Goal: Information Seeking & Learning: Compare options

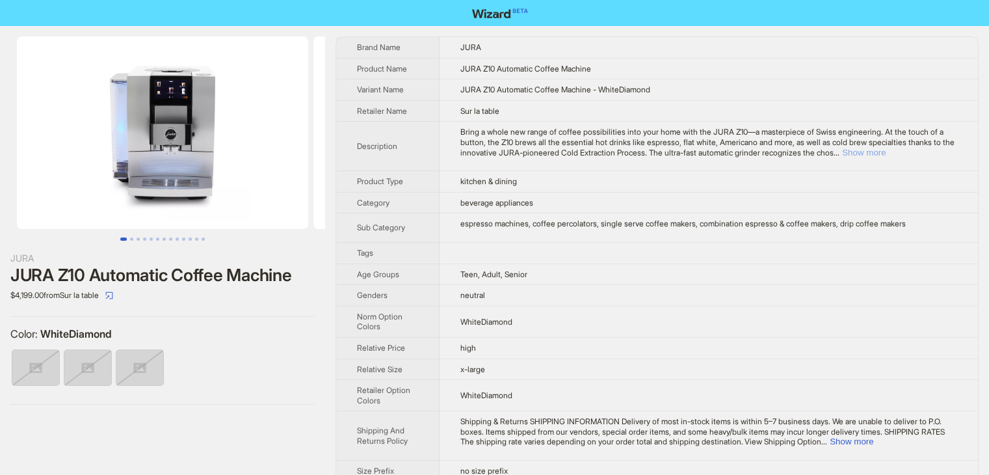
click at [885, 149] on button "Show more" at bounding box center [864, 153] width 44 height 10
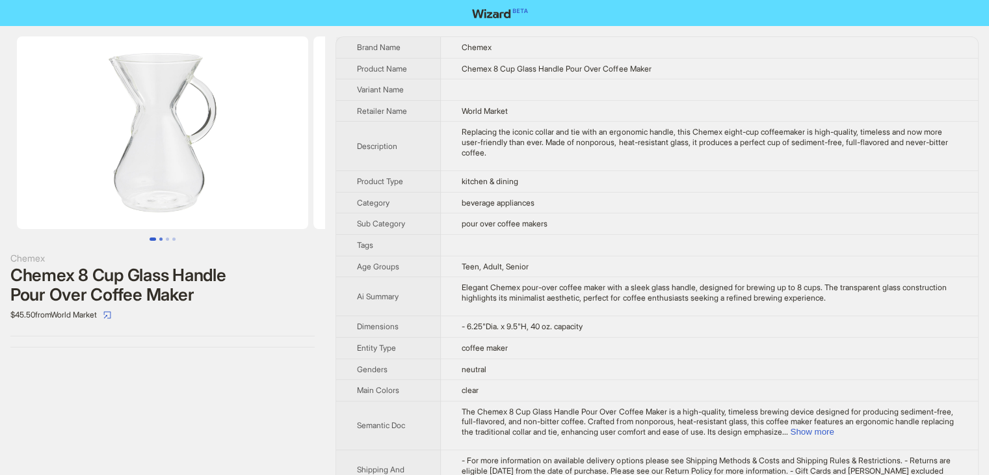
click at [161, 241] on button "Go to slide 2" at bounding box center [160, 238] width 3 height 3
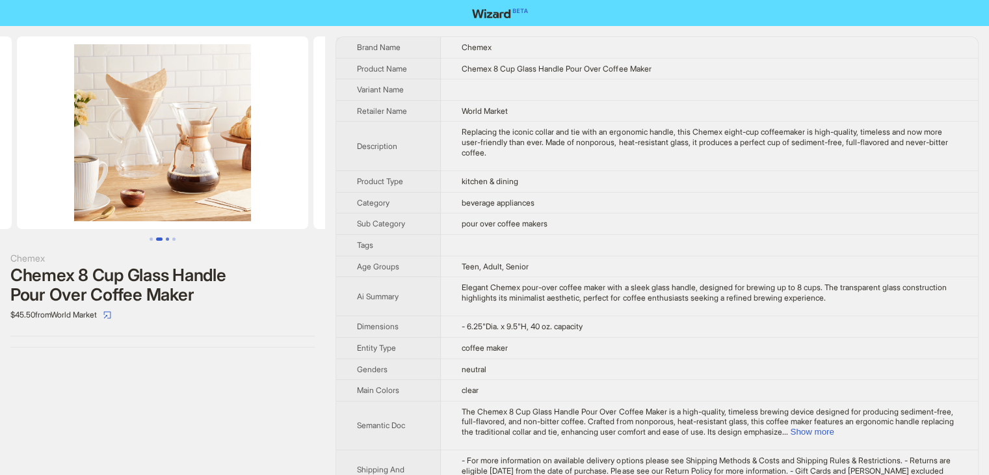
click at [166, 240] on button "Go to slide 3" at bounding box center [167, 238] width 3 height 3
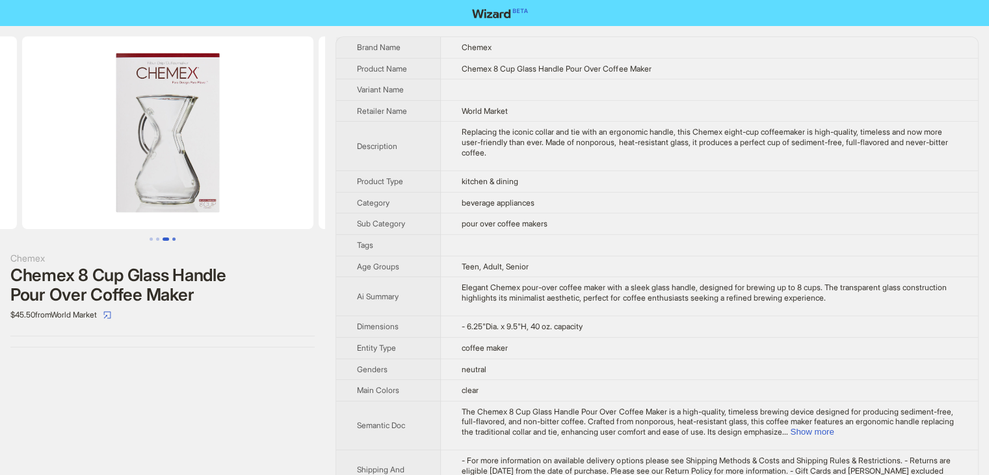
scroll to position [0, 593]
click at [174, 239] on button "Go to slide 4" at bounding box center [173, 238] width 3 height 3
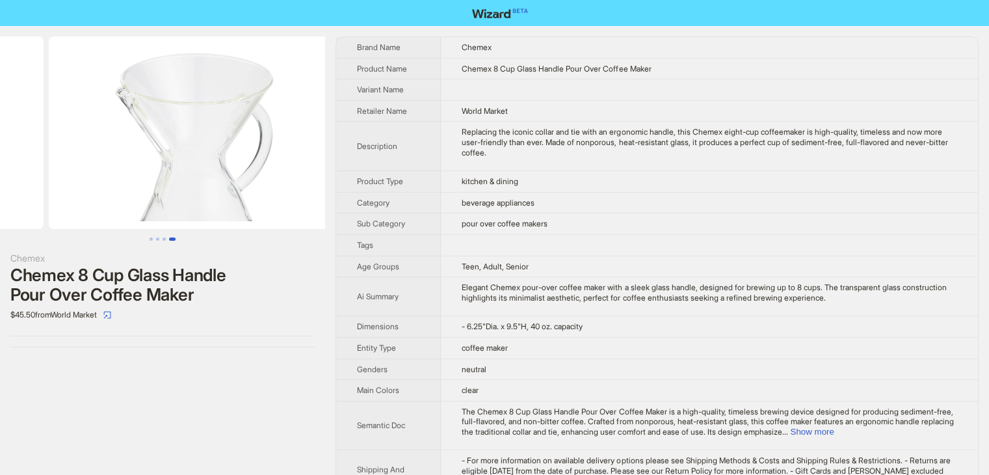
scroll to position [0, 889]
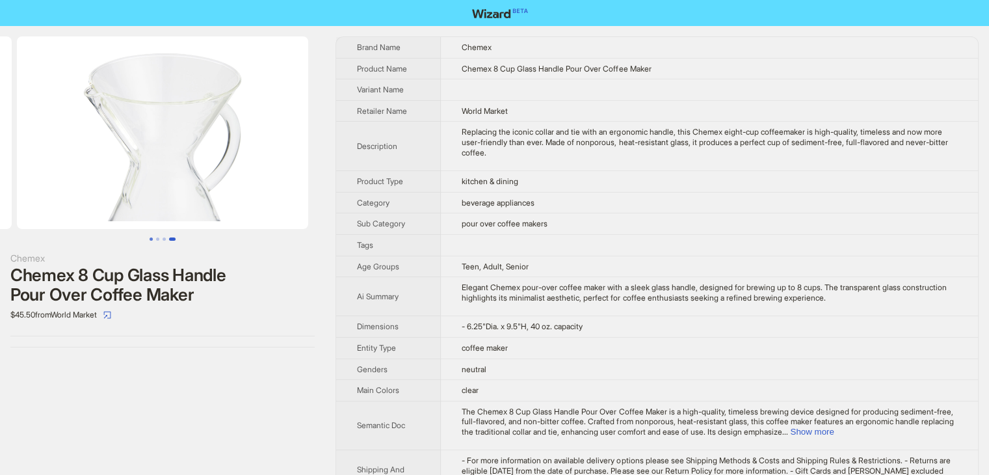
click at [150, 239] on button "Go to slide 1" at bounding box center [151, 238] width 3 height 3
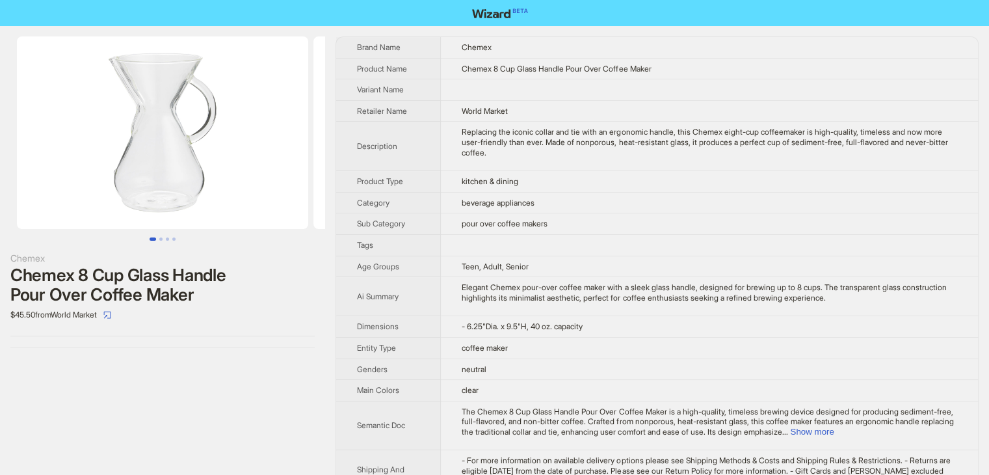
click at [668, 80] on td at bounding box center [709, 89] width 537 height 21
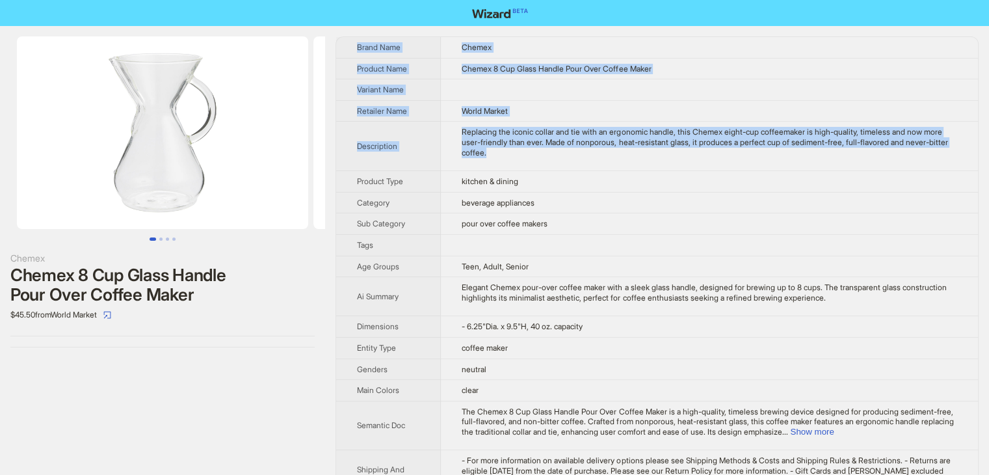
drag, startPoint x: 554, startPoint y: 159, endPoint x: 340, endPoint y: 37, distance: 246.4
click at [343, 34] on div "Chemex Chemex 8 Cup Glass Handle Pour Over Coffee Maker $45.50 from World Marke…" at bounding box center [494, 278] width 989 height 505
copy tbody "Brand Name Chemex Product Name Chemex 8 Cup Glass Handle Pour Over Coffee Maker…"
click at [701, 83] on td at bounding box center [709, 89] width 537 height 21
click at [700, 86] on td at bounding box center [709, 89] width 537 height 21
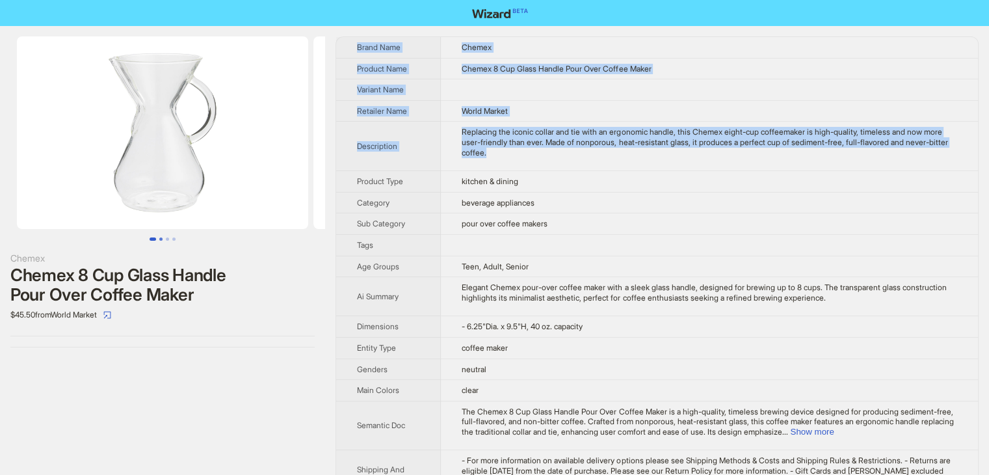
click at [160, 237] on button "Go to slide 2" at bounding box center [160, 238] width 3 height 3
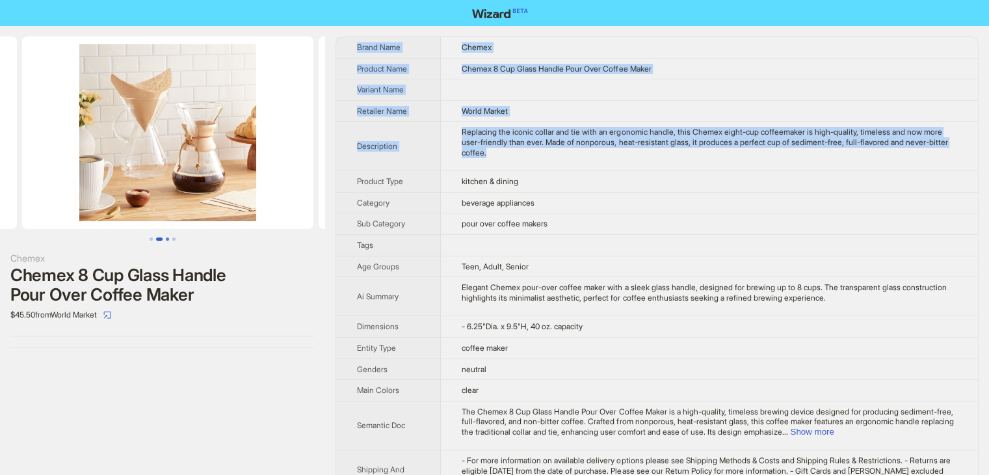
scroll to position [0, 296]
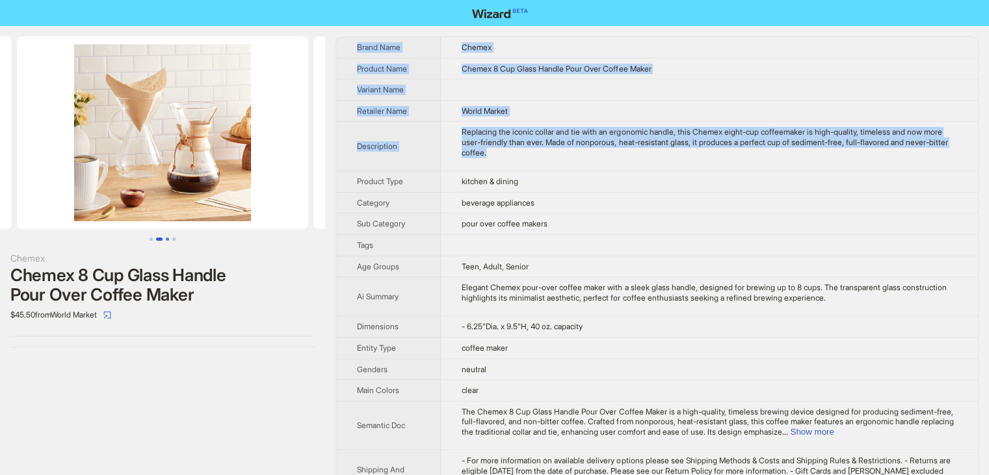
click at [166, 241] on button "Go to slide 3" at bounding box center [167, 238] width 3 height 3
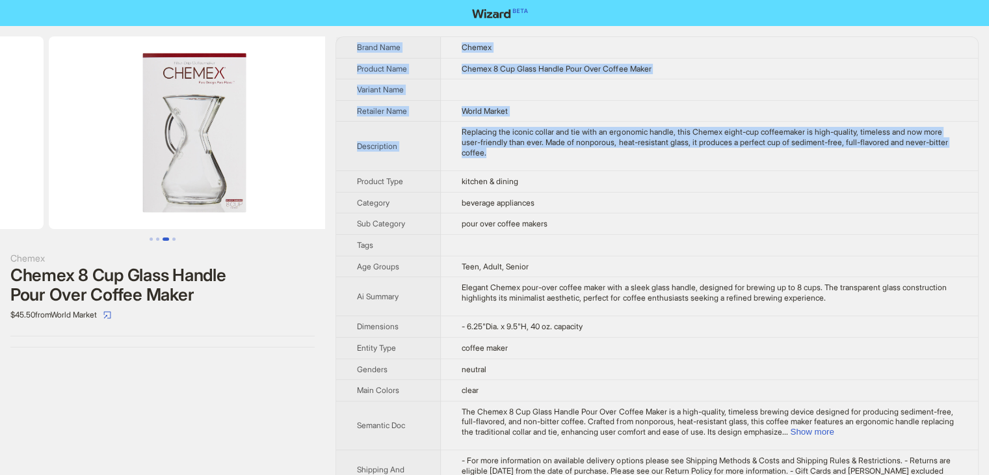
scroll to position [0, 593]
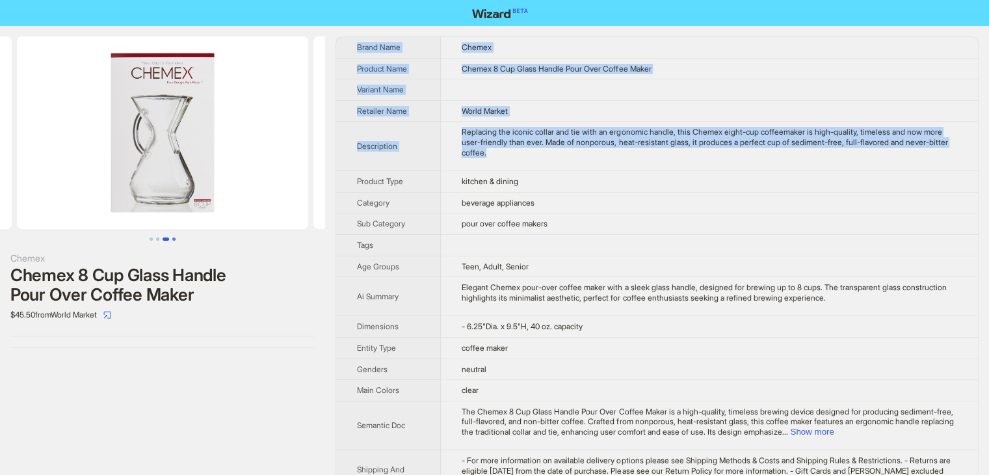
click at [172, 241] on button "Go to slide 4" at bounding box center [173, 238] width 3 height 3
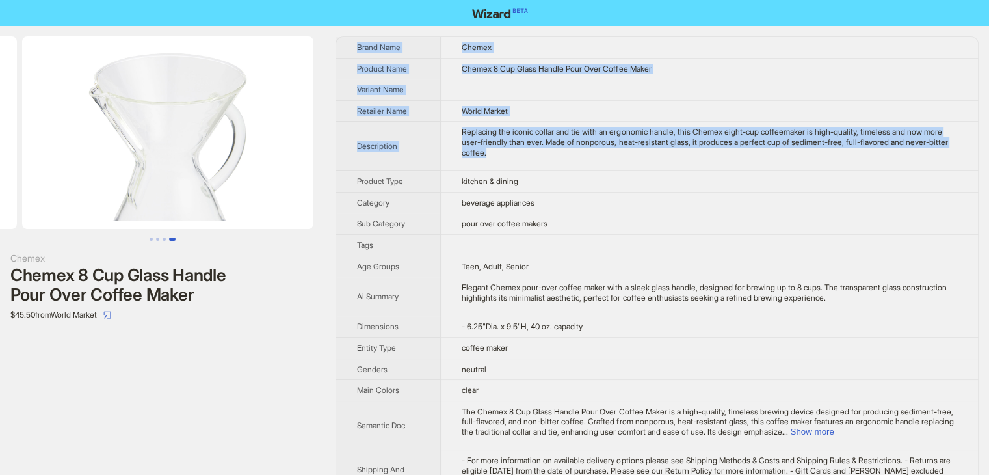
scroll to position [0, 889]
click at [111, 316] on span "button" at bounding box center [107, 314] width 8 height 10
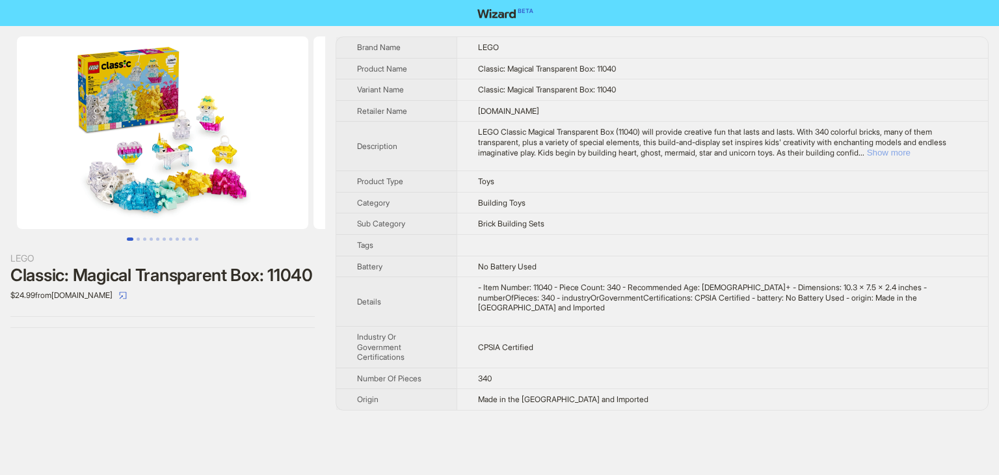
click at [910, 154] on button "Show more" at bounding box center [889, 153] width 44 height 10
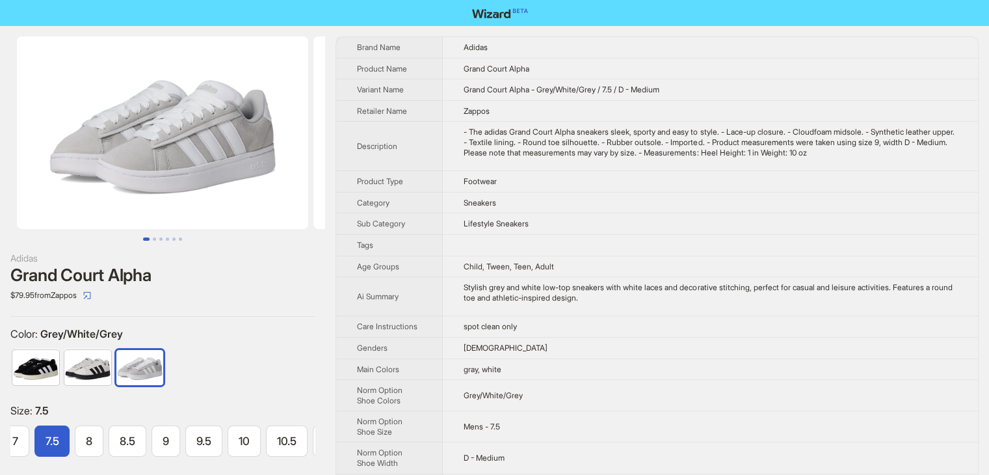
scroll to position [0, 243]
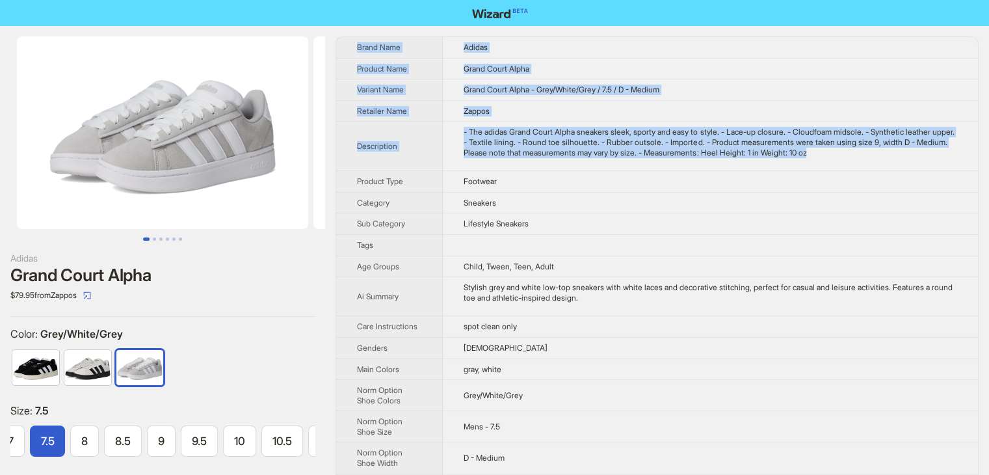
drag, startPoint x: 875, startPoint y: 157, endPoint x: 345, endPoint y: 42, distance: 542.2
copy tbody "Brand Name Adidas Product Name Grand Court Alpha Variant Name Grand Court Alpha…"
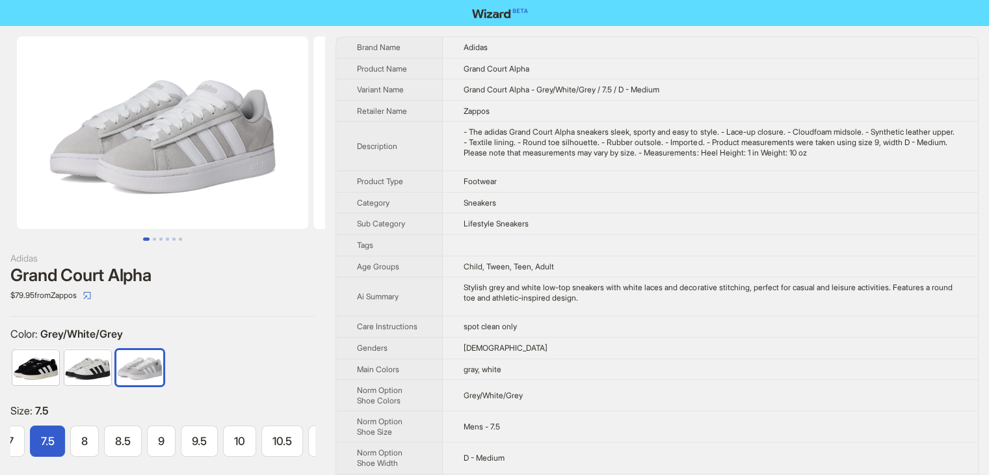
click at [207, 183] on img at bounding box center [162, 132] width 291 height 192
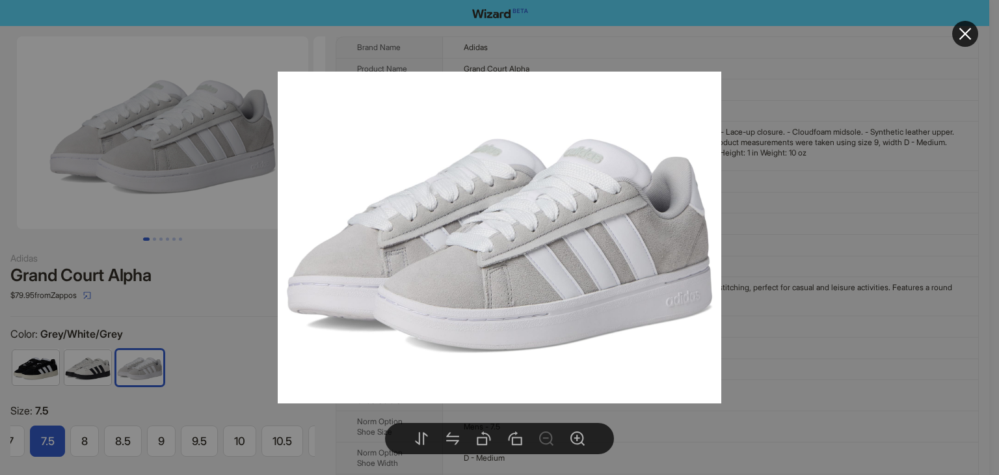
drag, startPoint x: 192, startPoint y: 266, endPoint x: 125, endPoint y: 250, distance: 69.4
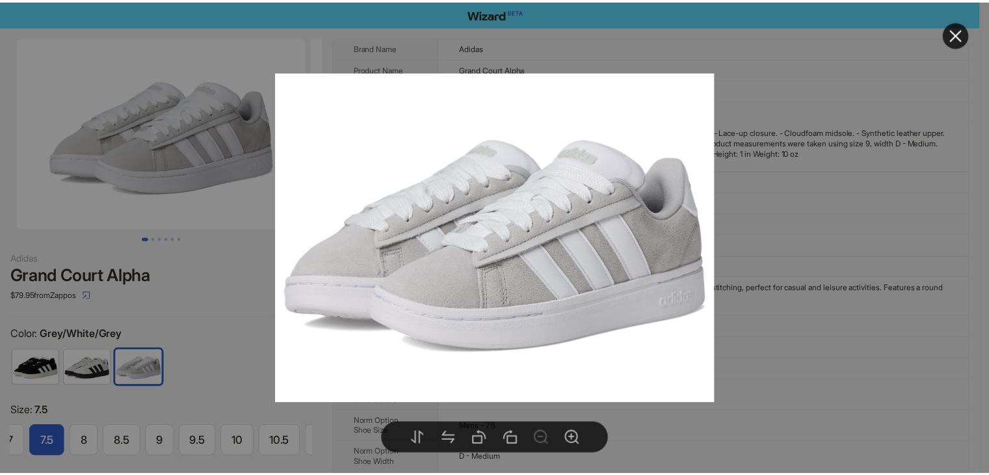
scroll to position [0, 0]
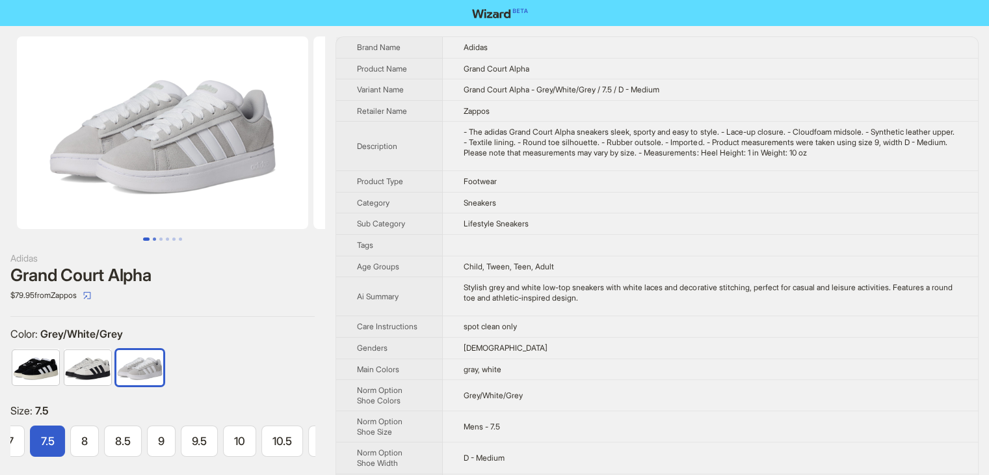
click at [156, 240] on button "Go to slide 2" at bounding box center [154, 238] width 3 height 3
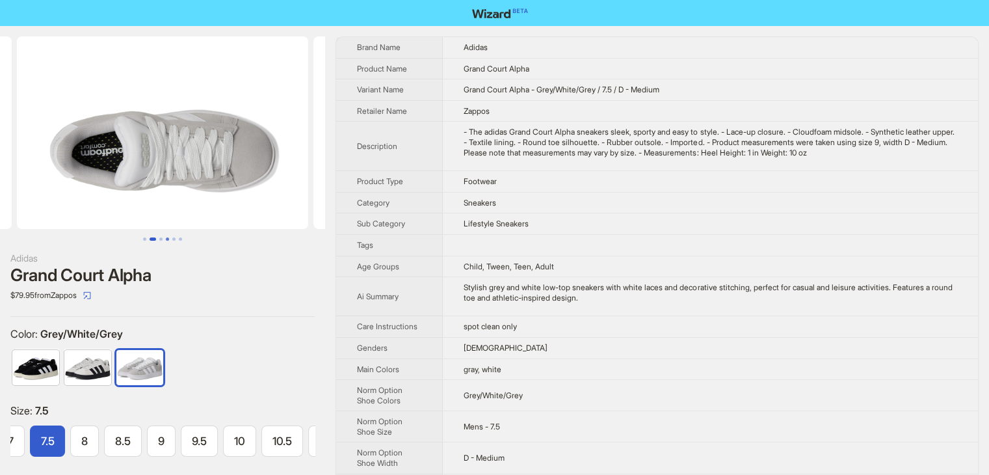
click at [166, 239] on button "Go to slide 4" at bounding box center [167, 238] width 3 height 3
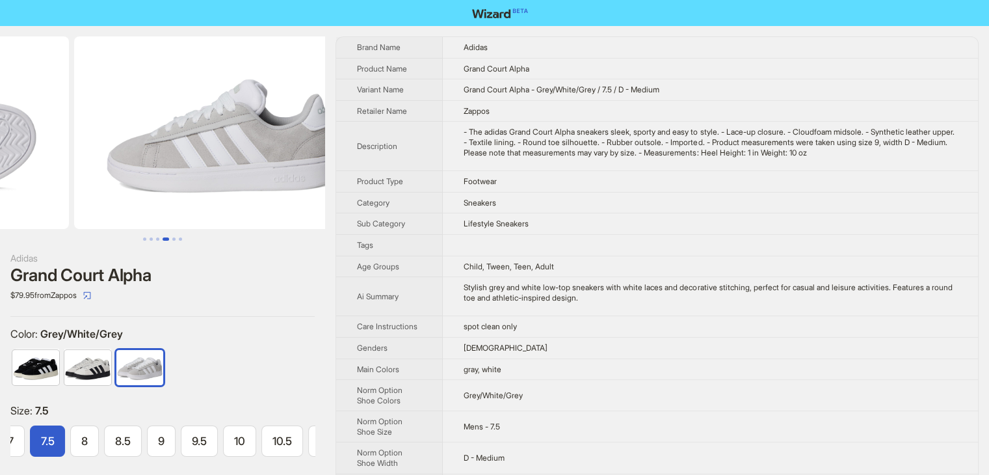
scroll to position [0, 889]
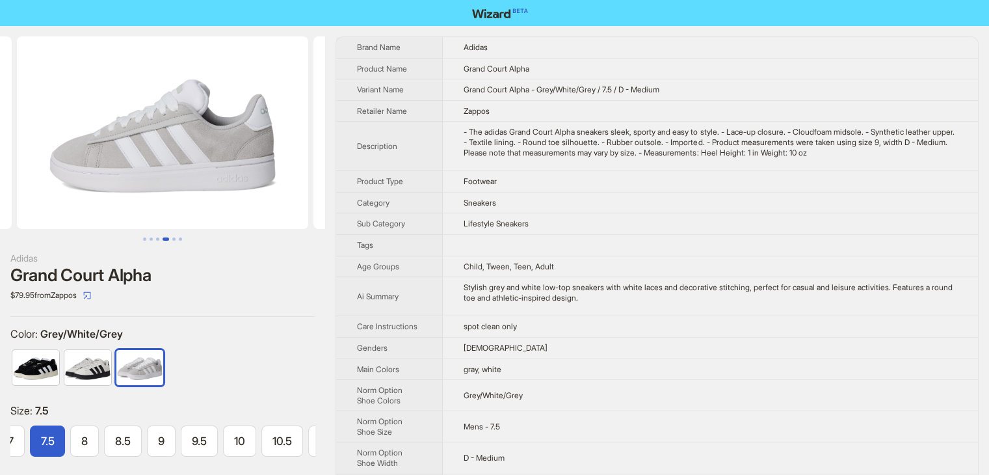
click at [169, 239] on button "Go to slide 4" at bounding box center [166, 238] width 7 height 3
click at [172, 241] on button "Go to slide 5" at bounding box center [173, 238] width 3 height 3
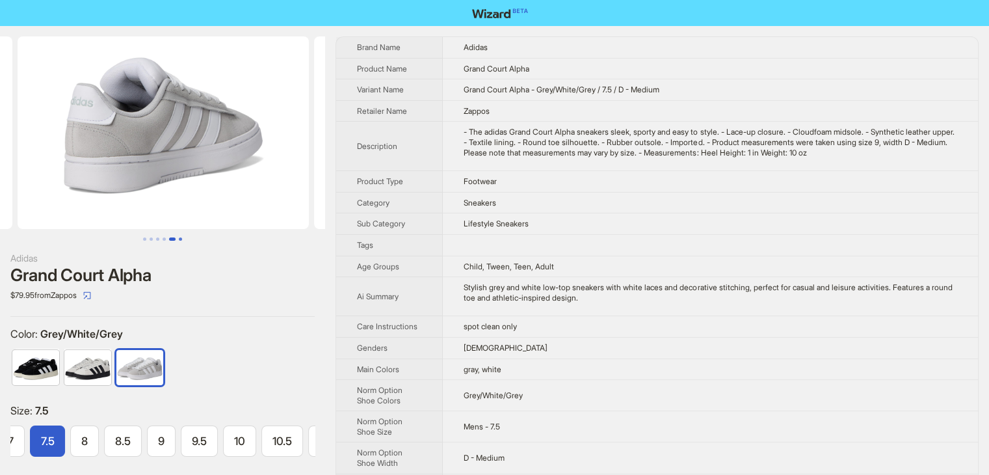
click at [180, 239] on button "Go to slide 6" at bounding box center [180, 238] width 3 height 3
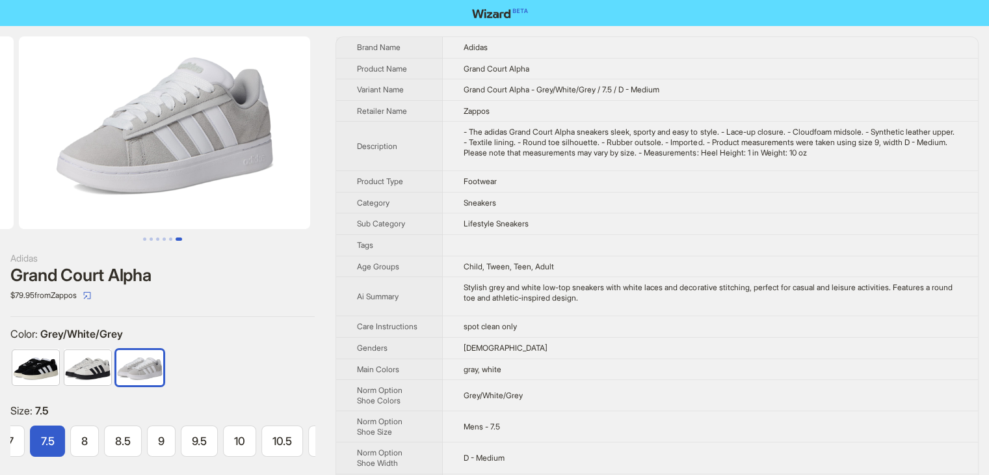
scroll to position [0, 1482]
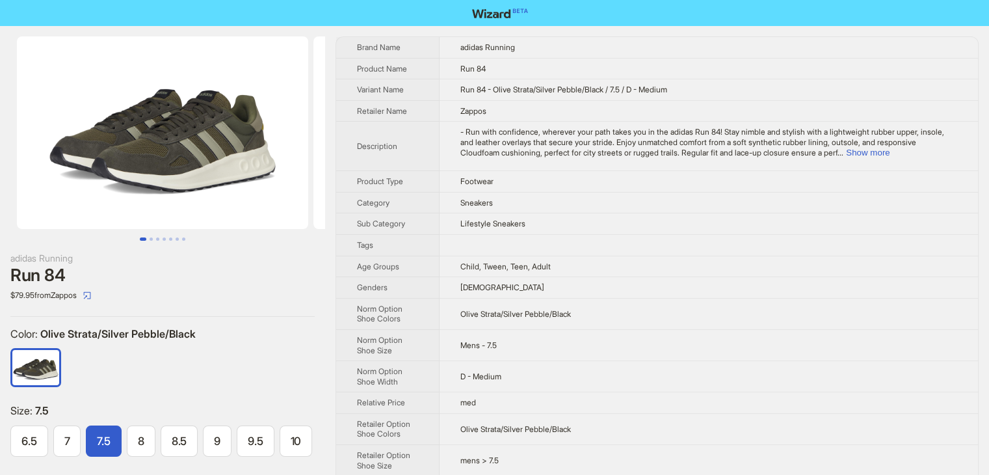
scroll to position [0, 55]
click at [207, 160] on img at bounding box center [162, 132] width 291 height 192
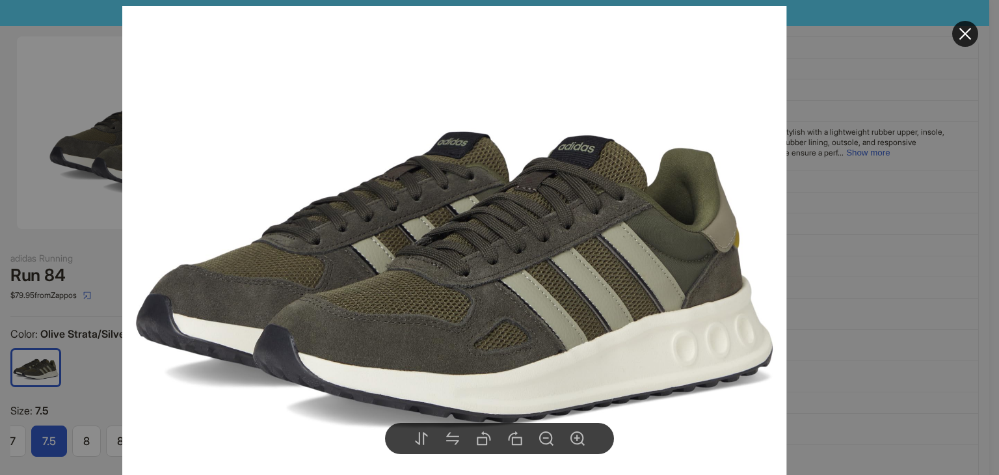
click at [980, 167] on div at bounding box center [499, 237] width 999 height 475
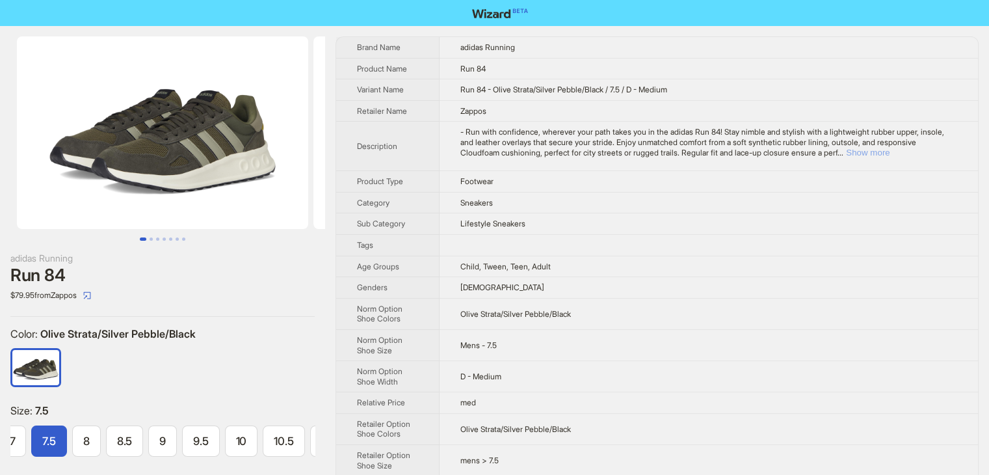
click at [889, 154] on button "Show more" at bounding box center [868, 153] width 44 height 10
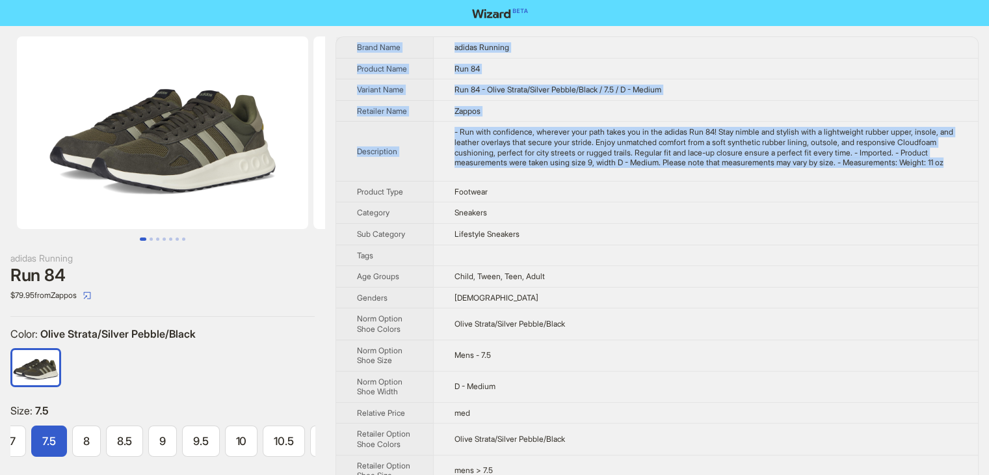
drag, startPoint x: 596, startPoint y: 172, endPoint x: 338, endPoint y: 47, distance: 285.8
click at [338, 47] on tbody "Brand Name adidas Running Product Name Run 84 Variant Name Run 84 - Olive Strat…" at bounding box center [657, 414] width 642 height 754
copy tbody "Brand Name adidas Running Product Name Run 84 Variant Name Run 84 - Olive Strat…"
click at [137, 141] on img at bounding box center [162, 132] width 291 height 192
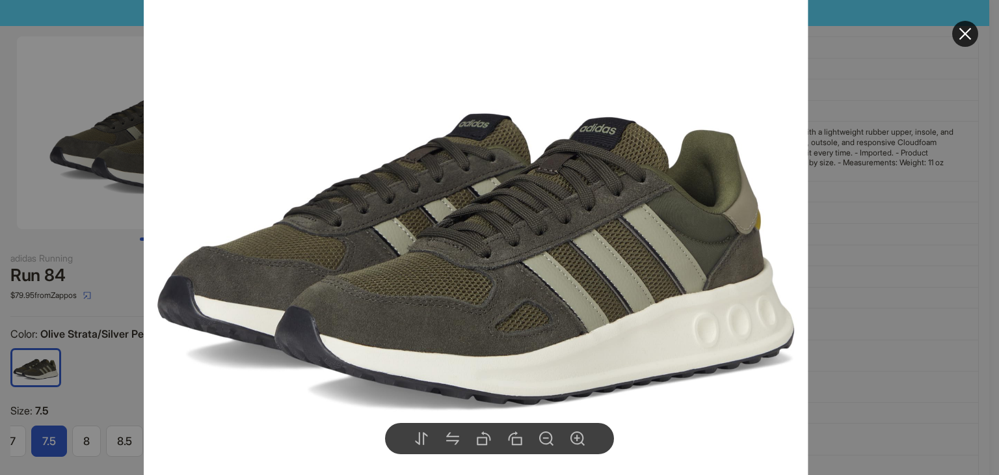
click at [864, 226] on div at bounding box center [499, 237] width 999 height 475
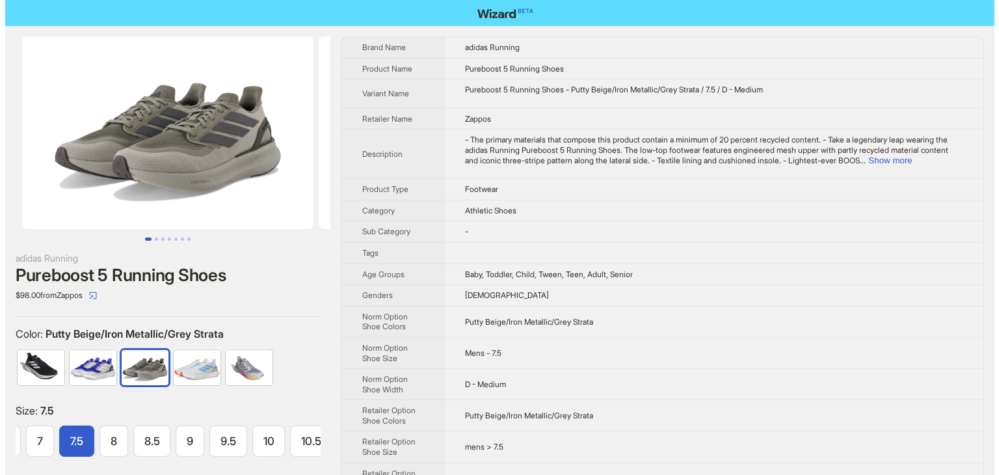
scroll to position [0, 166]
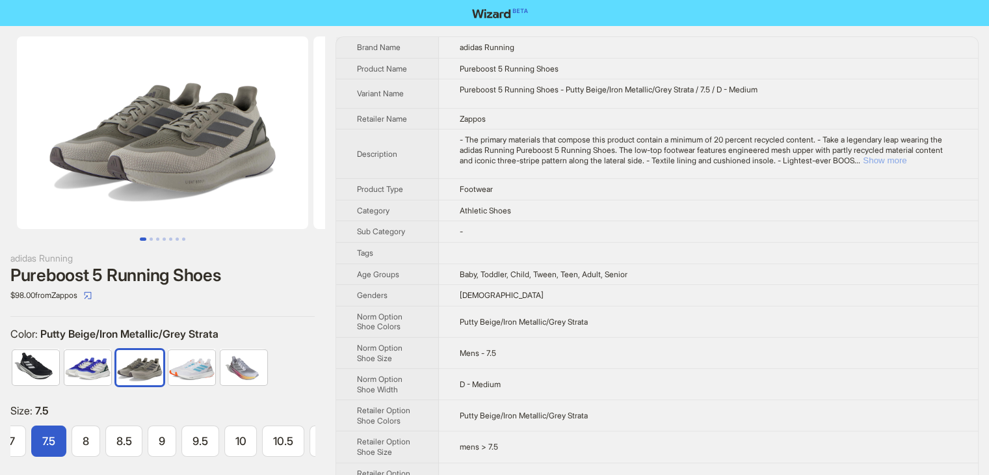
click at [906, 157] on button "Show more" at bounding box center [885, 160] width 44 height 10
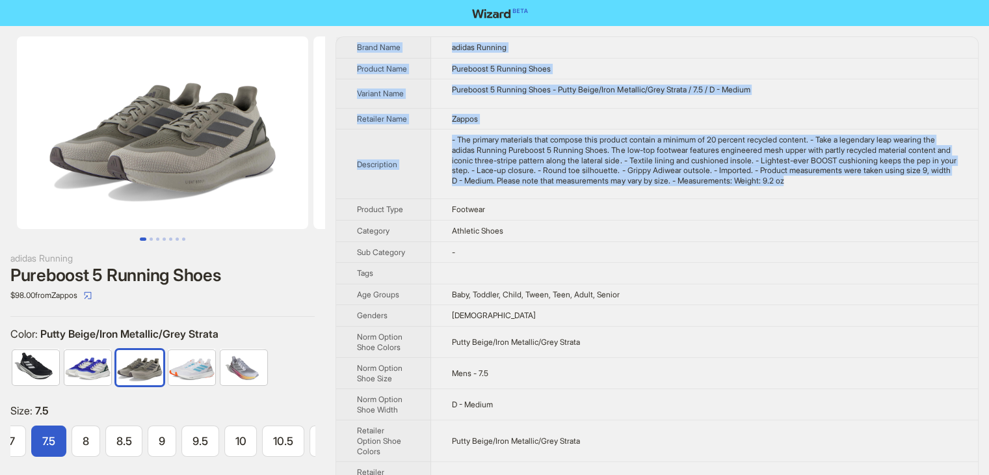
drag, startPoint x: 920, startPoint y: 181, endPoint x: 353, endPoint y: 45, distance: 583.1
click at [353, 45] on tbody "Brand Name adidas Running Product Name Pureboost 5 Running Shoes Variant Name P…" at bounding box center [657, 427] width 642 height 781
copy tbody "Brand Name adidas Running Product Name Pureboost 5 Running Shoes Variant Name P…"
click at [209, 181] on img at bounding box center [162, 132] width 291 height 192
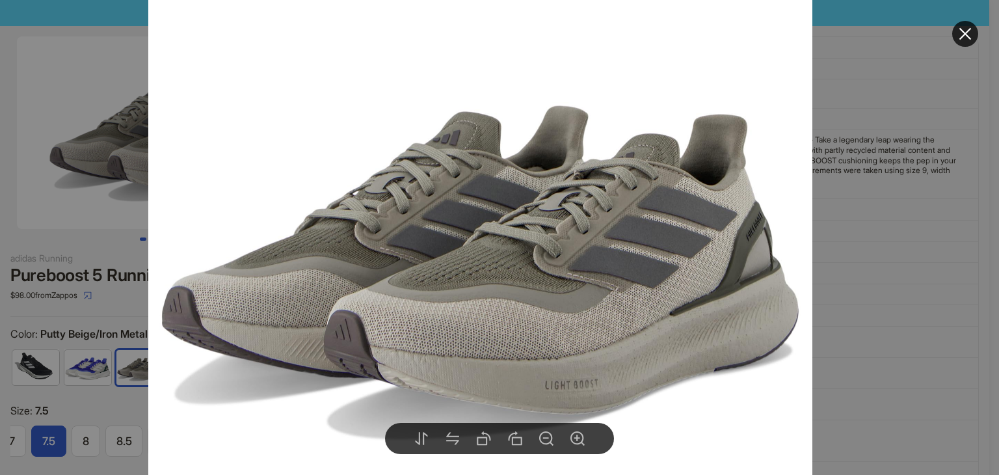
click at [926, 184] on div at bounding box center [499, 237] width 999 height 475
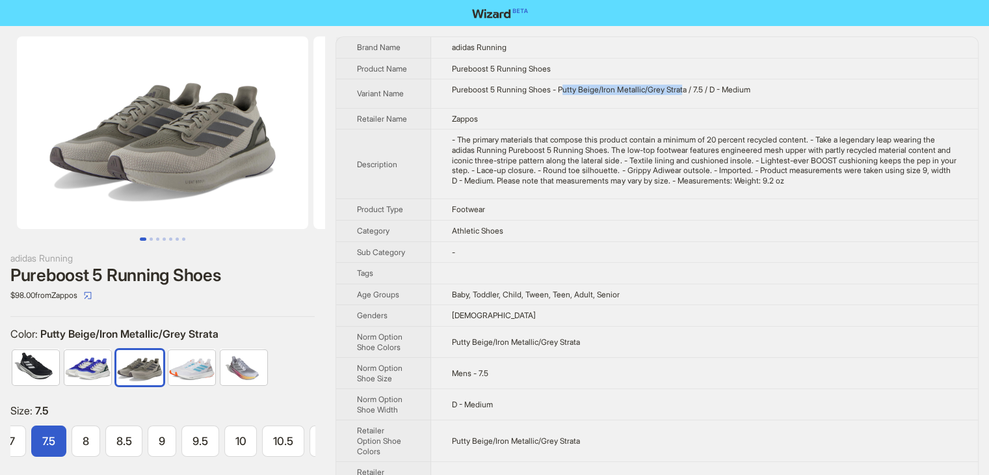
drag, startPoint x: 566, startPoint y: 91, endPoint x: 658, endPoint y: 131, distance: 100.1
click at [692, 99] on td "Pureboost 5 Running Shoes - Putty Beige/Iron Metallic/Grey Strata / 7.5 / D - M…" at bounding box center [704, 93] width 547 height 29
click at [122, 172] on img at bounding box center [162, 132] width 291 height 192
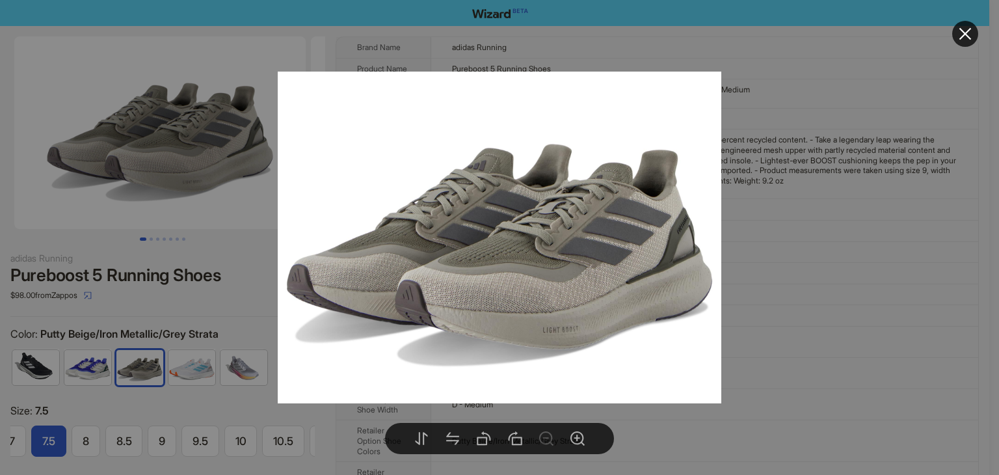
scroll to position [0, 0]
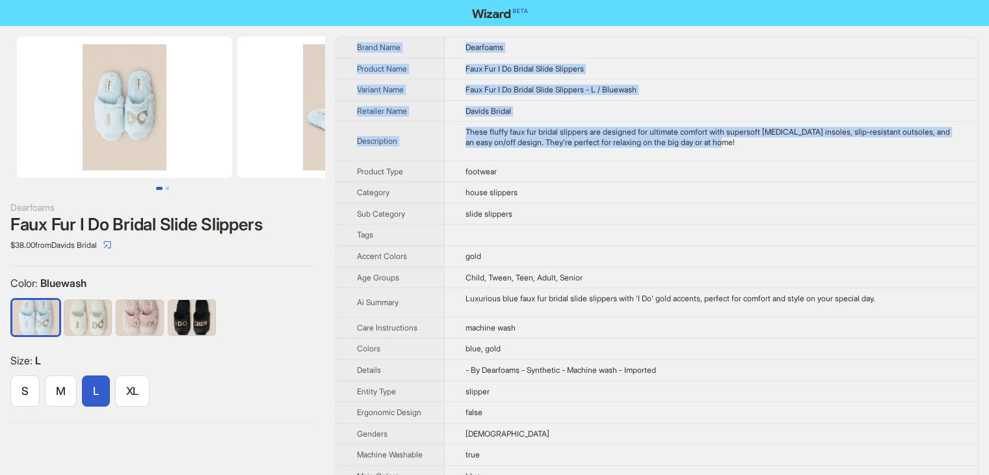
drag, startPoint x: 776, startPoint y: 144, endPoint x: 348, endPoint y: 52, distance: 438.3
copy tbody "Brand Name Dearfoams Product Name Faux Fur I Do Bridal Slide Slippers Variant N…"
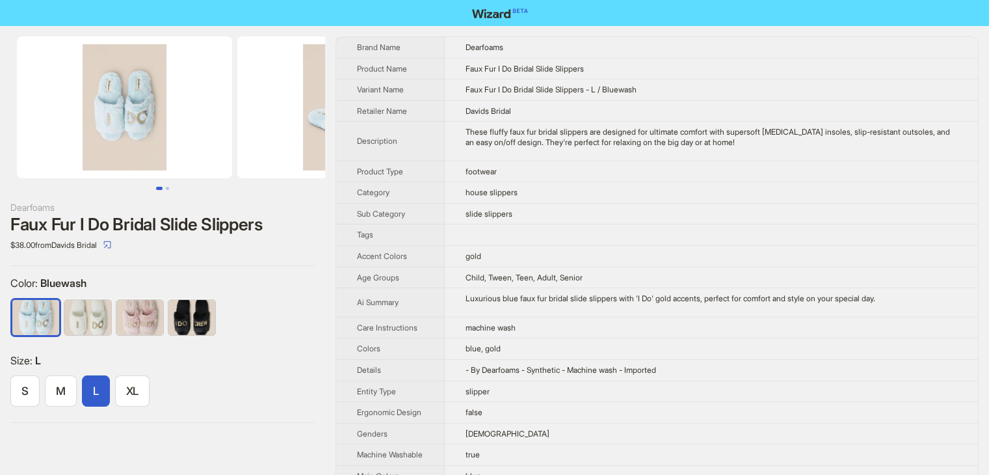
click at [583, 170] on td "footwear" at bounding box center [711, 171] width 533 height 21
click at [156, 125] on img at bounding box center [124, 107] width 215 height 142
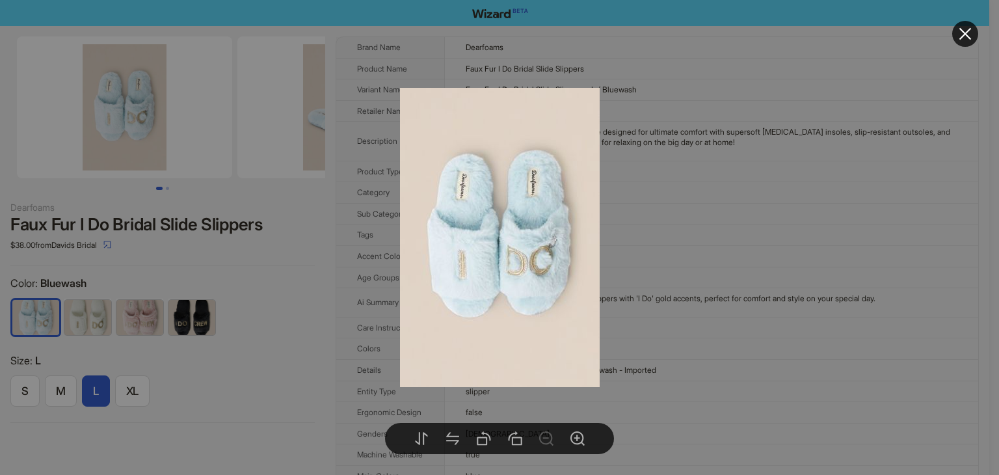
click at [646, 165] on div at bounding box center [499, 237] width 999 height 475
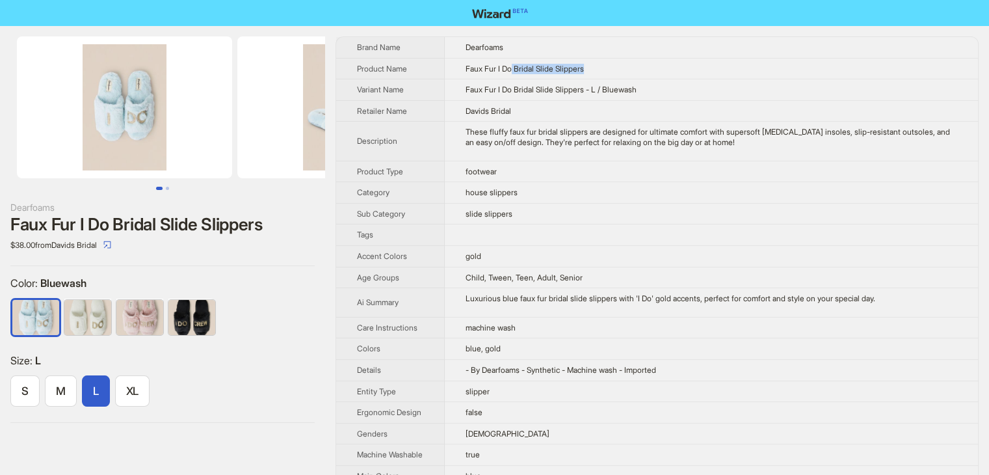
drag, startPoint x: 515, startPoint y: 69, endPoint x: 604, endPoint y: 73, distance: 89.2
click at [604, 73] on td "Faux Fur I Do Bridal Slide Slippers" at bounding box center [711, 68] width 533 height 21
click at [129, 117] on img at bounding box center [124, 107] width 215 height 142
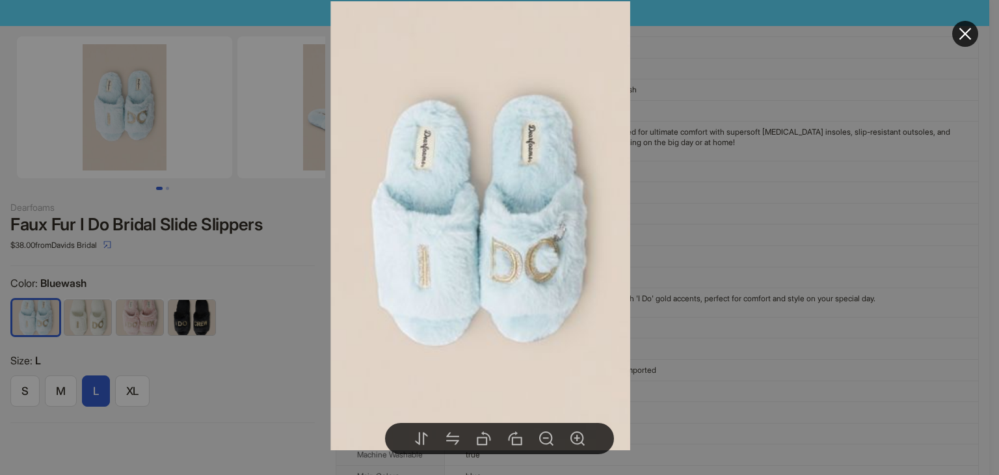
click at [755, 233] on div at bounding box center [499, 237] width 999 height 475
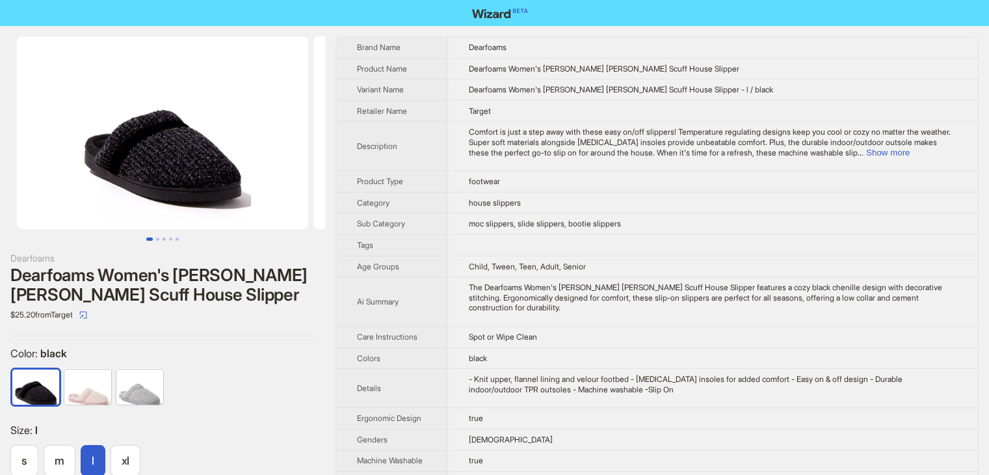
click at [187, 183] on img at bounding box center [162, 132] width 291 height 192
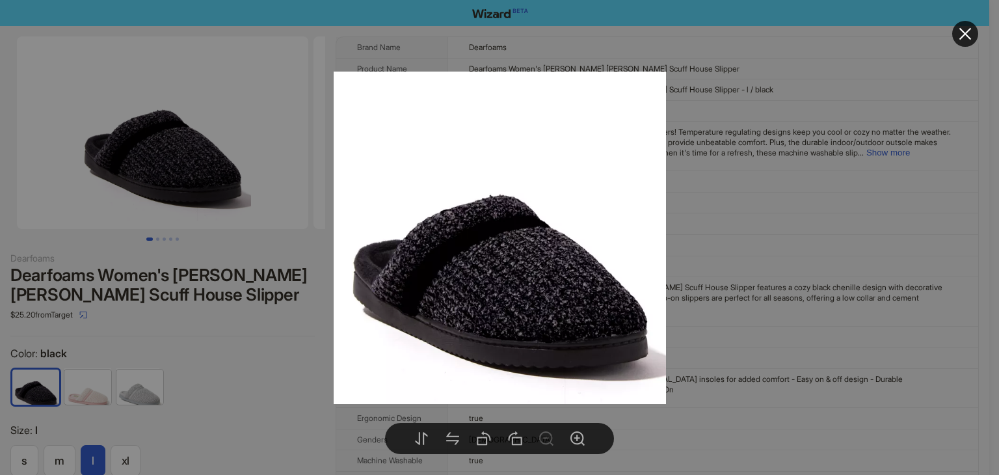
click at [810, 218] on div at bounding box center [499, 237] width 999 height 475
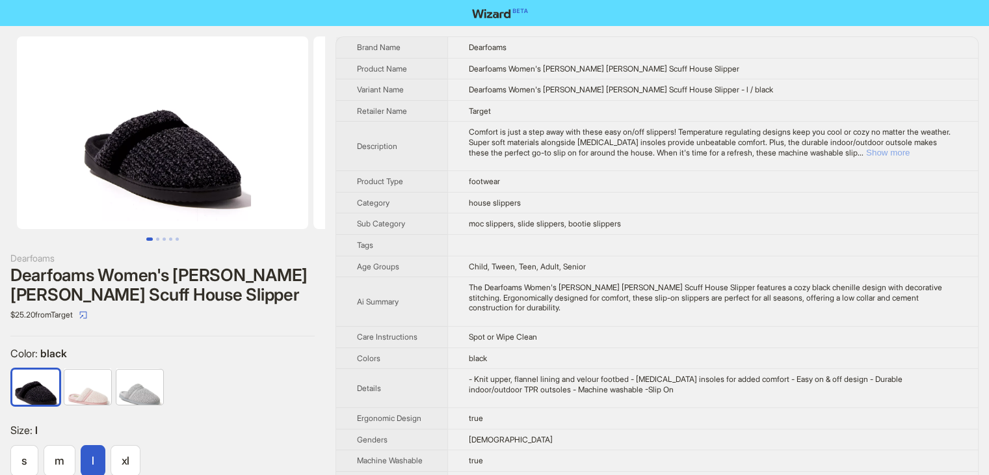
click at [910, 150] on button "Show more" at bounding box center [888, 153] width 44 height 10
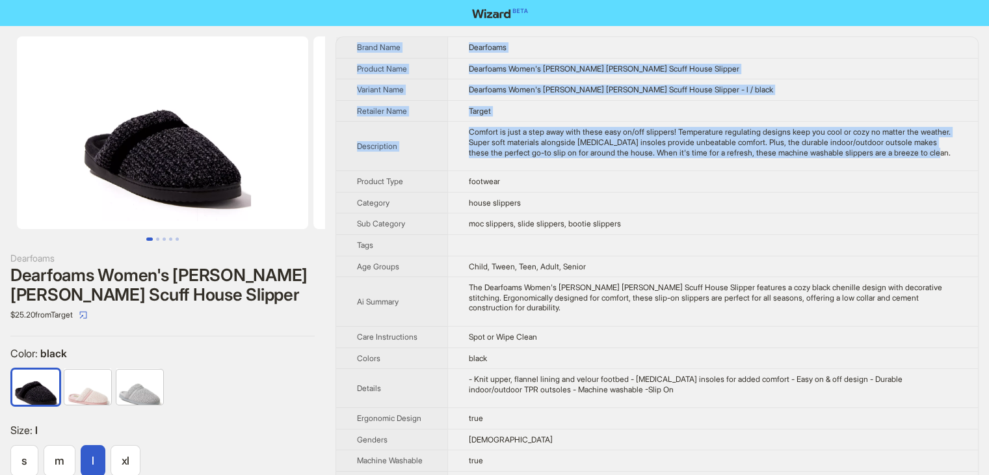
drag, startPoint x: 555, startPoint y: 166, endPoint x: 347, endPoint y: 40, distance: 243.0
copy tbody "Brand Name Dearfoams Product Name Dearfoams Women's Serena Marled Chenille Scuf…"
click at [630, 46] on td "Dearfoams" at bounding box center [712, 47] width 531 height 21
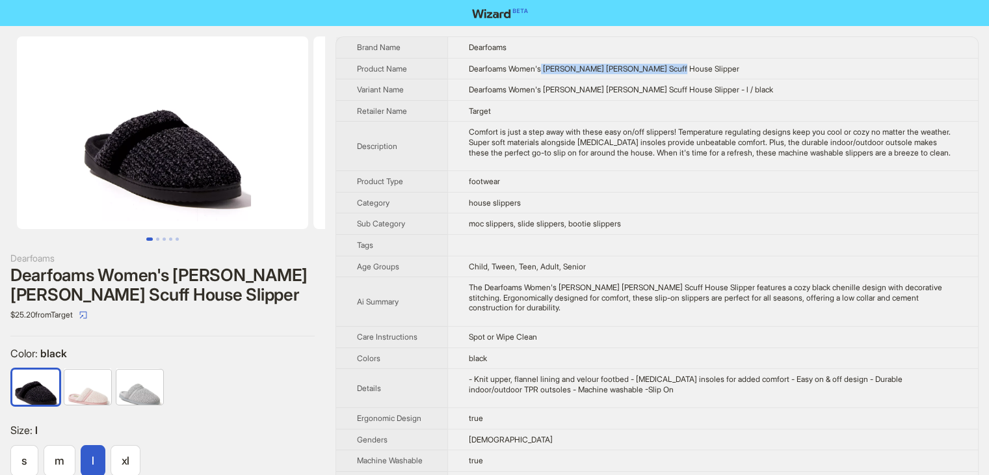
drag, startPoint x: 576, startPoint y: 70, endPoint x: 678, endPoint y: 72, distance: 102.1
click at [678, 72] on span "Dearfoams Women's Serena Marled Chenille Scuff House Slipper" at bounding box center [604, 69] width 270 height 10
click at [250, 135] on img at bounding box center [160, 132] width 291 height 192
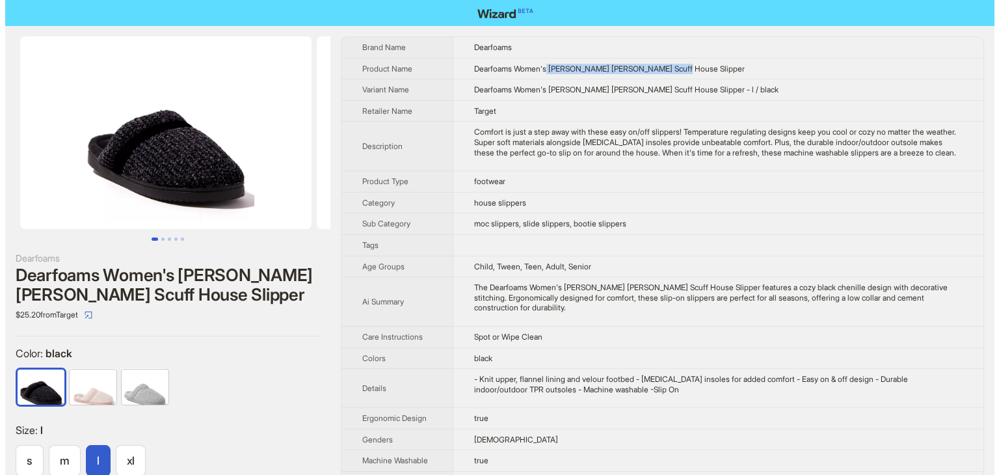
scroll to position [0, 0]
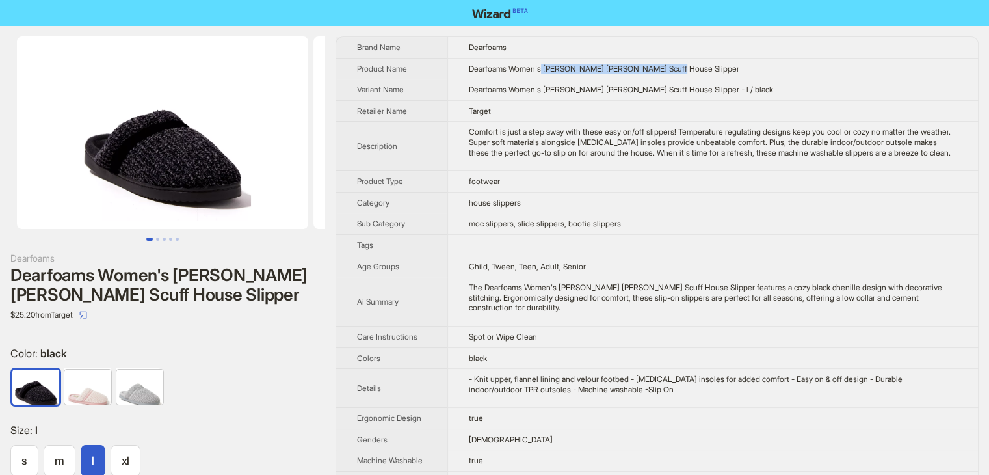
click at [117, 160] on img at bounding box center [162, 132] width 291 height 192
click at [195, 174] on img at bounding box center [162, 132] width 291 height 192
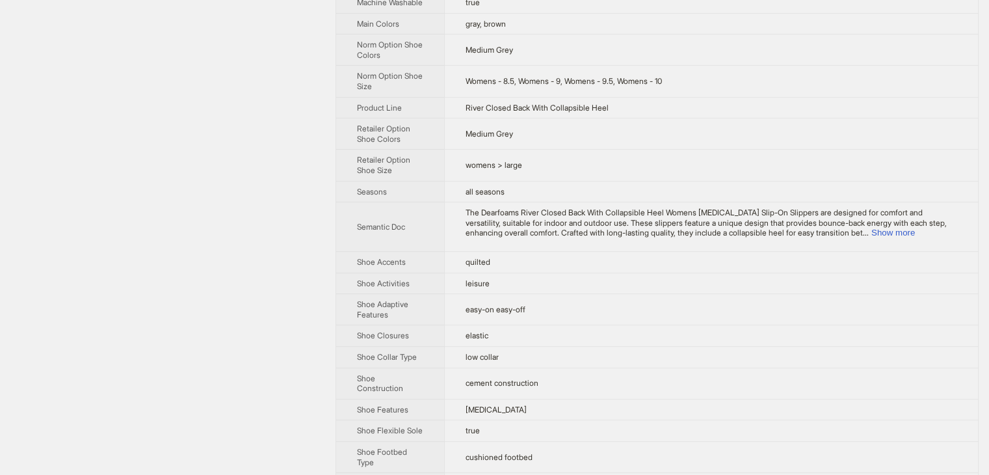
scroll to position [585, 0]
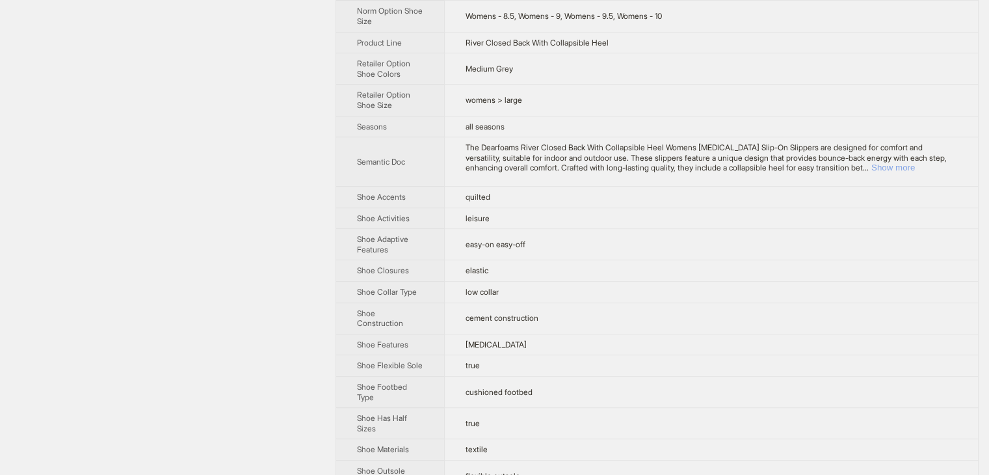
click at [915, 172] on button "Show more" at bounding box center [893, 168] width 44 height 10
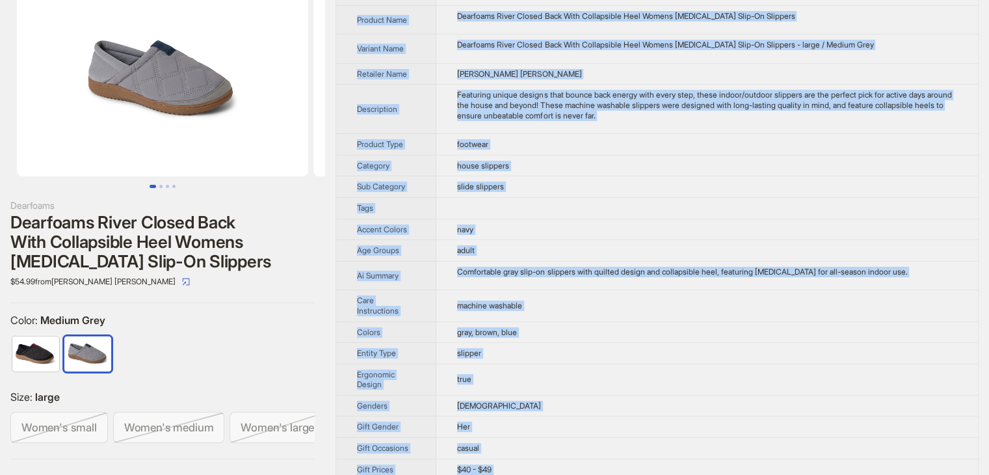
scroll to position [38, 0]
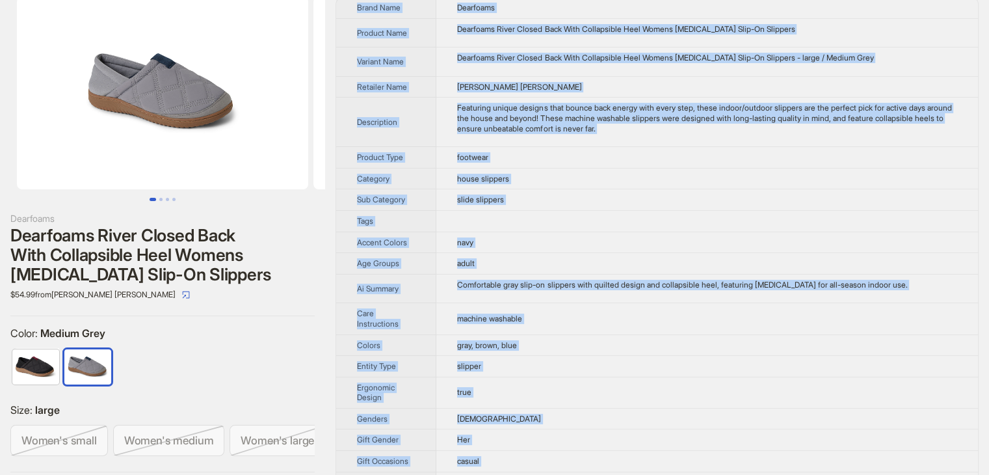
drag, startPoint x: 854, startPoint y: 231, endPoint x: 354, endPoint y: 8, distance: 547.8
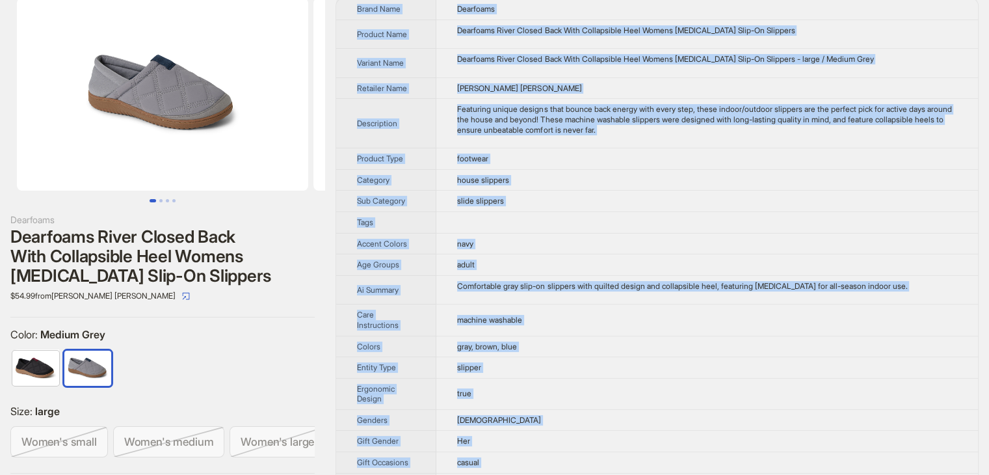
click at [706, 218] on td at bounding box center [707, 221] width 542 height 21
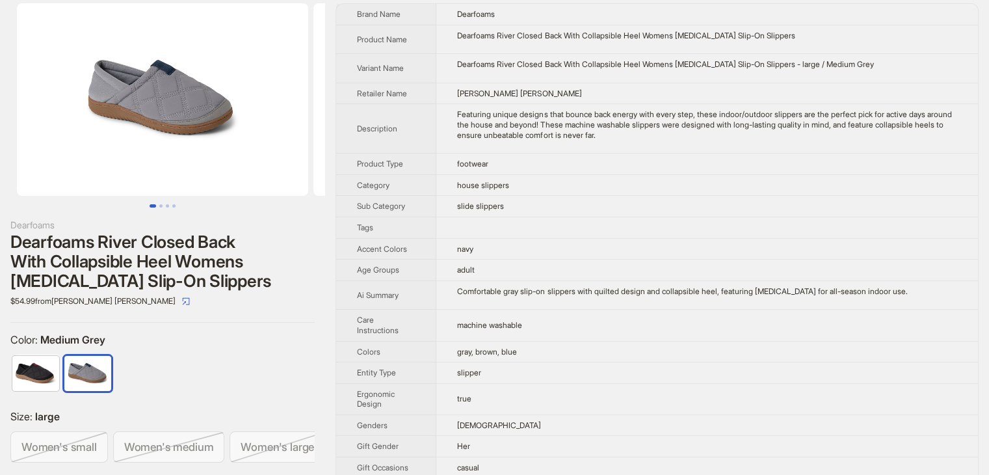
scroll to position [0, 0]
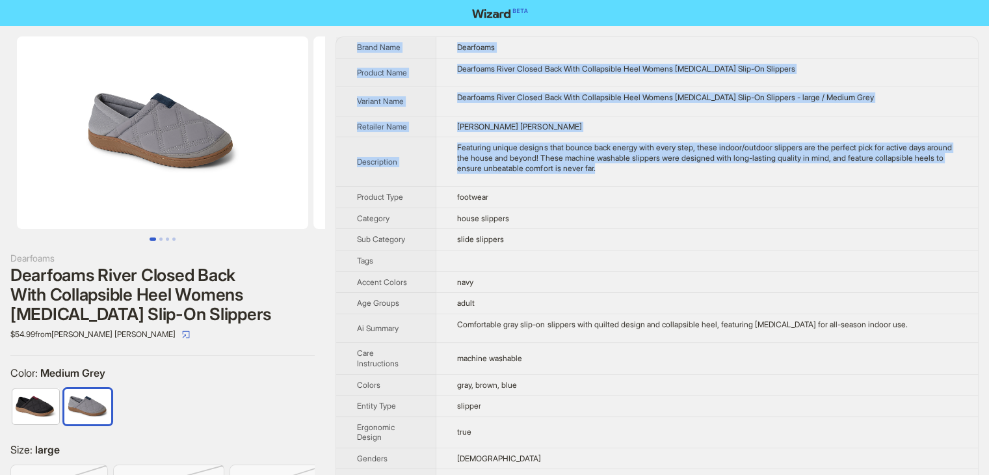
drag, startPoint x: 701, startPoint y: 167, endPoint x: 352, endPoint y: 45, distance: 369.9
copy tbody "Brand Name Dearfoams Product Name Dearfoams River Closed Back With Collapsible …"
click at [603, 84] on td "Dearfoams River Closed Back With Collapsible Heel Womens Memory Foam Slip-On Sl…" at bounding box center [707, 72] width 542 height 29
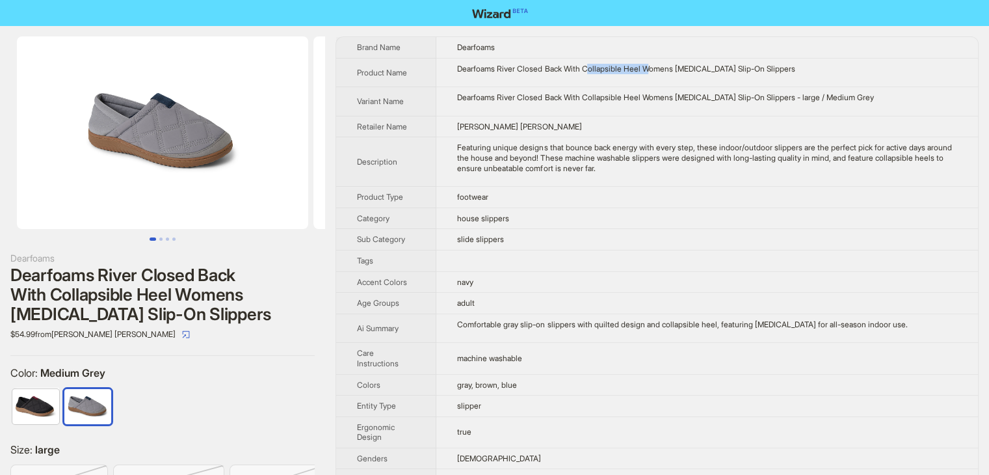
drag, startPoint x: 593, startPoint y: 68, endPoint x: 657, endPoint y: 81, distance: 65.0
click at [657, 81] on td "Dearfoams River Closed Back With Collapsible Heel Womens Memory Foam Slip-On Sl…" at bounding box center [707, 72] width 542 height 29
drag, startPoint x: 500, startPoint y: 68, endPoint x: 607, endPoint y: 71, distance: 106.7
click at [607, 71] on div "Dearfoams River Closed Back With Collapsible Heel Womens Memory Foam Slip-On Sl…" at bounding box center [707, 69] width 500 height 10
click at [587, 99] on div "Dearfoams River Closed Back With Collapsible Heel Womens Memory Foam Slip-On Sl…" at bounding box center [707, 97] width 500 height 10
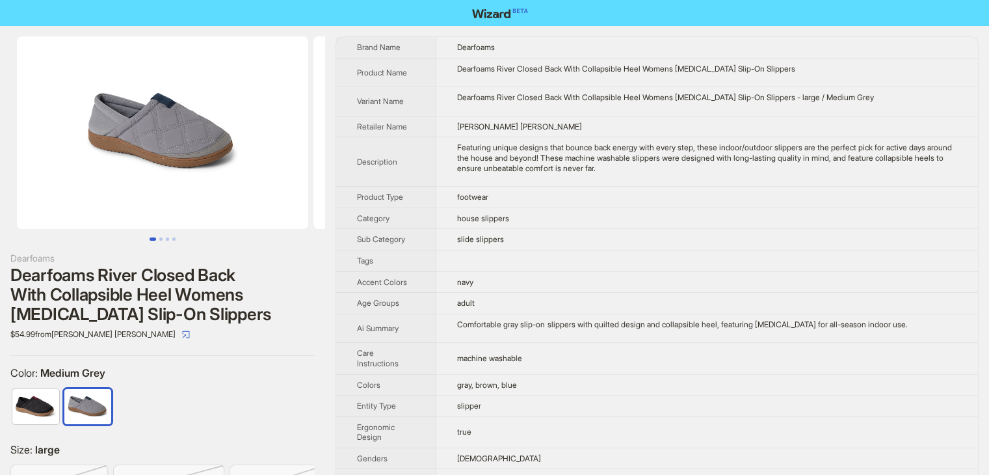
click at [173, 131] on img at bounding box center [162, 132] width 291 height 192
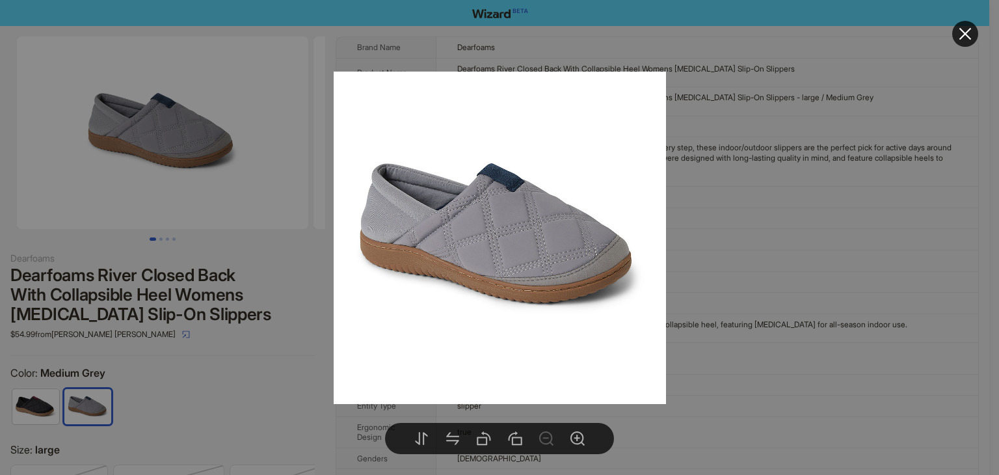
click at [291, 294] on div at bounding box center [499, 237] width 999 height 475
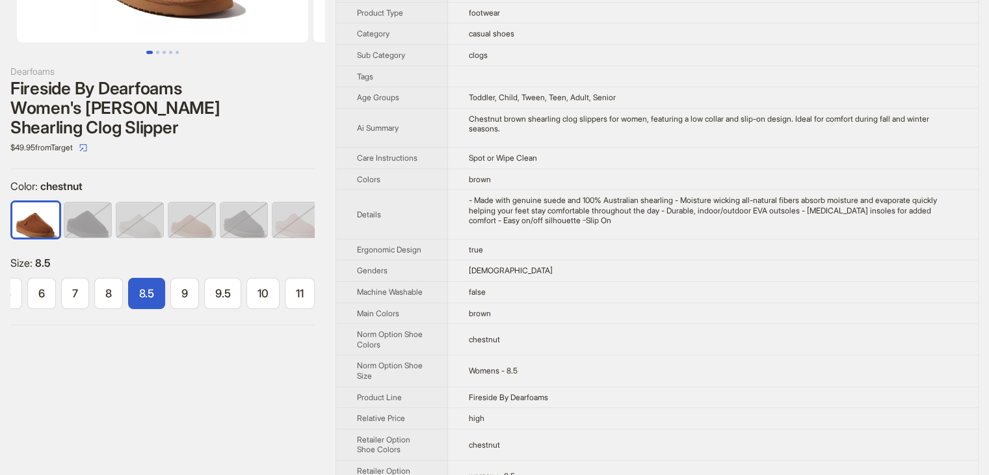
scroll to position [195, 0]
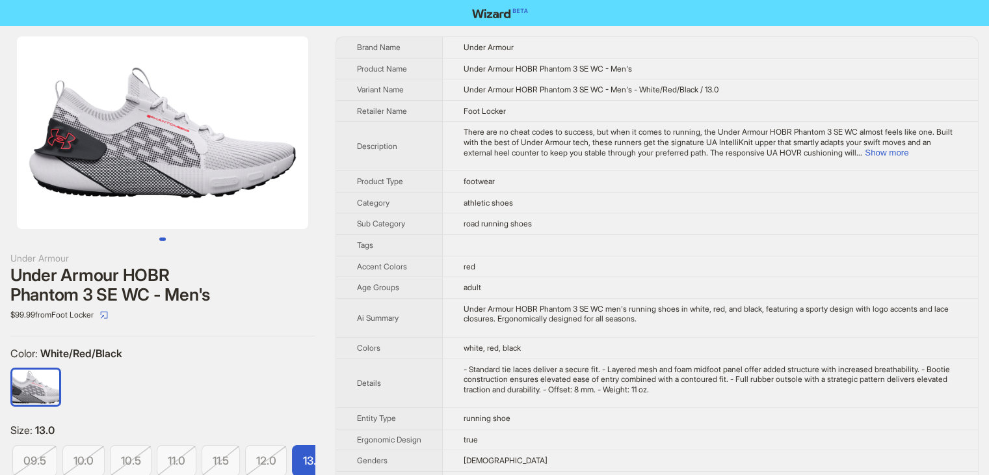
scroll to position [0, 221]
click at [908, 151] on button "Show more" at bounding box center [887, 153] width 44 height 10
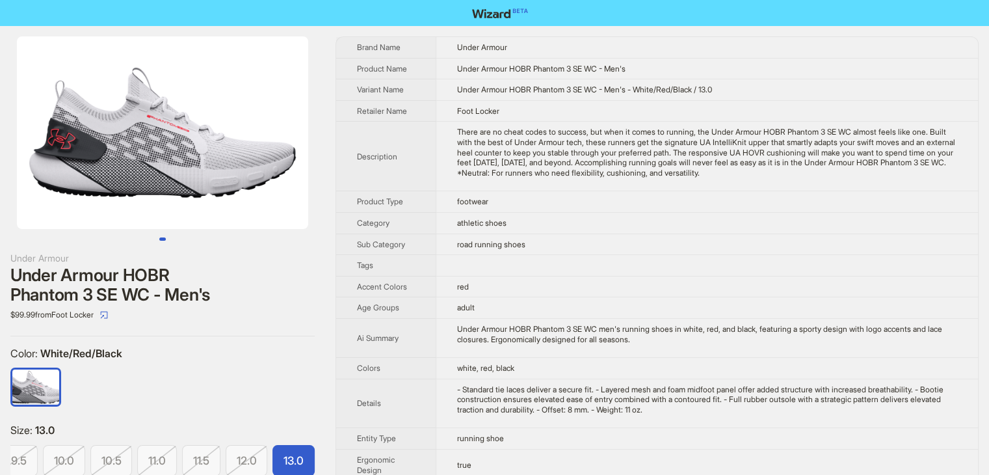
drag, startPoint x: 826, startPoint y: 175, endPoint x: 356, endPoint y: 36, distance: 489.6
copy tbody "Brand Name Under Armour Product Name Under Armour HOBR Phantom 3 SE WC - Men's …"
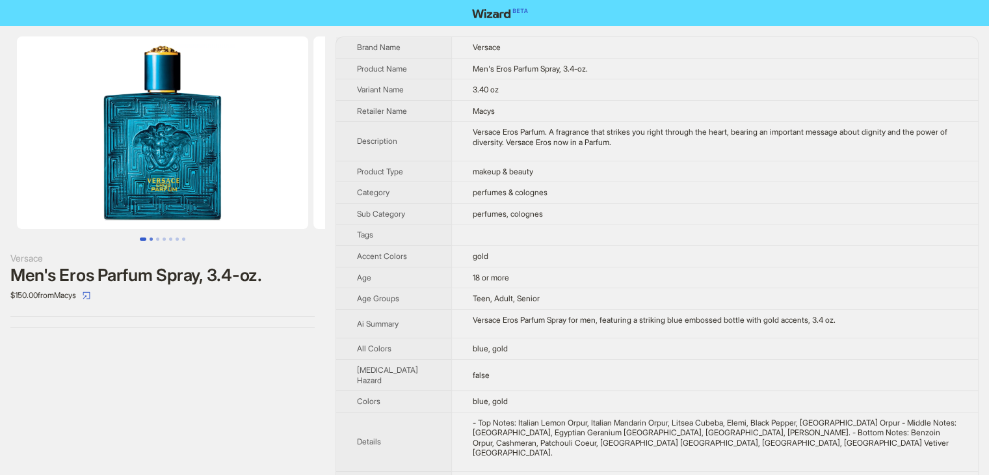
click at [150, 238] on button "Go to slide 2" at bounding box center [151, 238] width 3 height 3
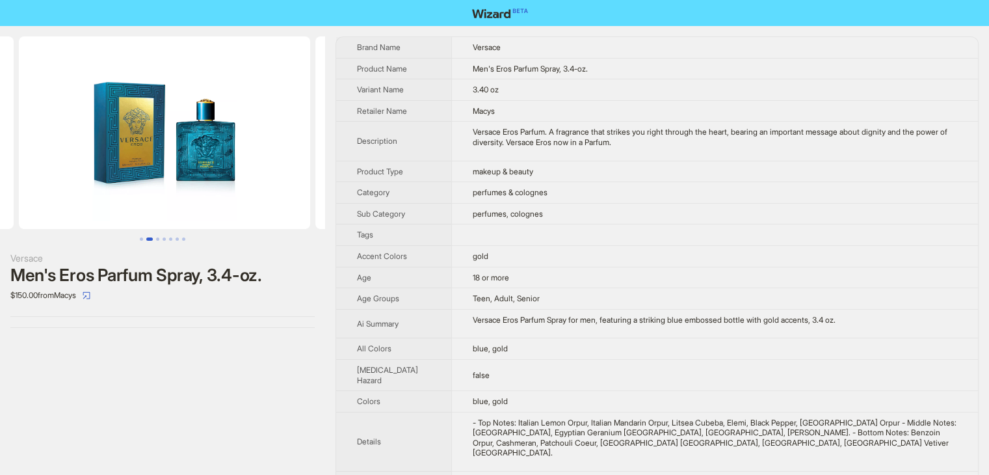
scroll to position [0, 296]
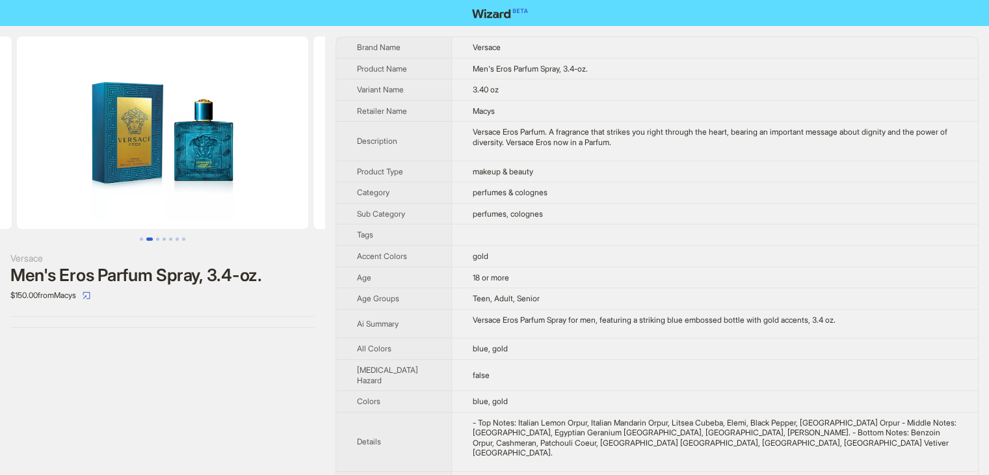
click at [179, 188] on img at bounding box center [162, 132] width 291 height 192
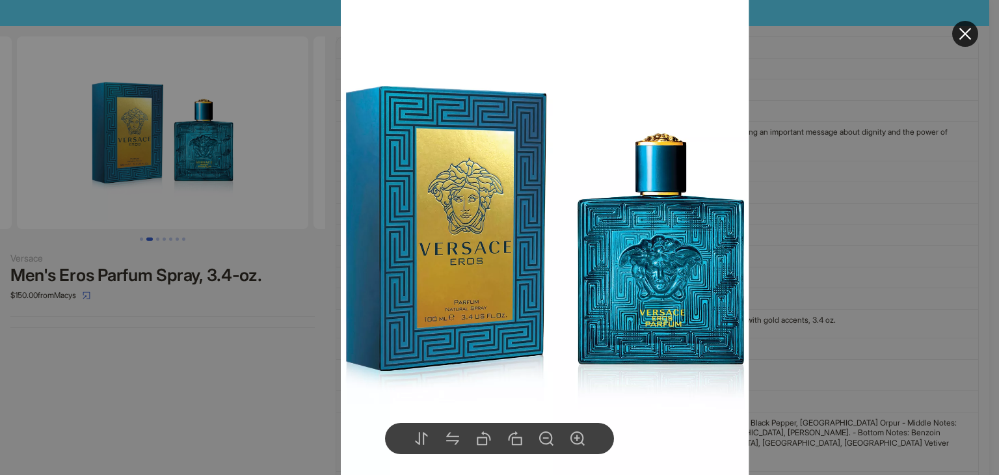
click at [815, 202] on div at bounding box center [499, 237] width 999 height 475
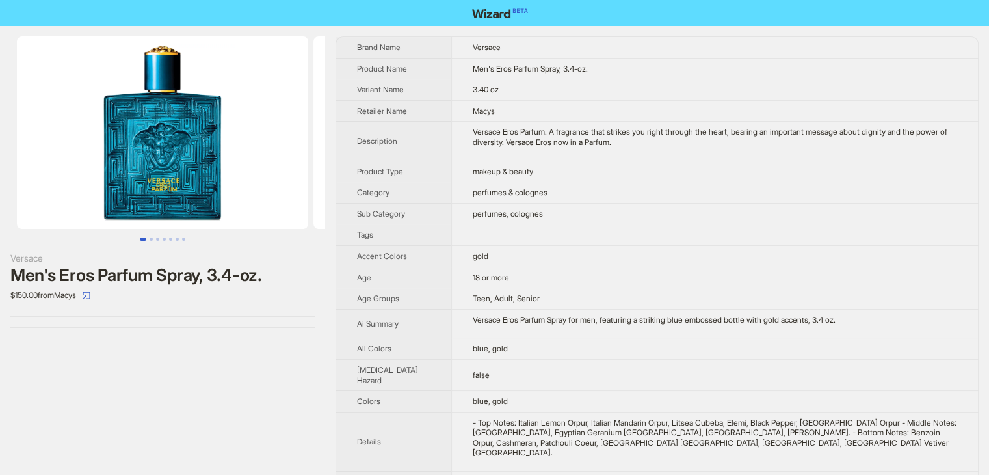
click at [173, 163] on img at bounding box center [162, 132] width 291 height 192
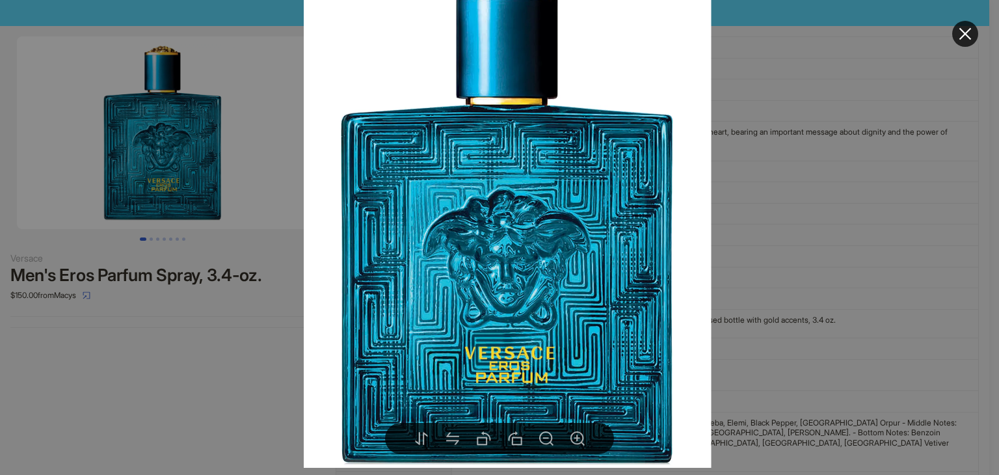
drag, startPoint x: 779, startPoint y: 214, endPoint x: 753, endPoint y: 210, distance: 26.3
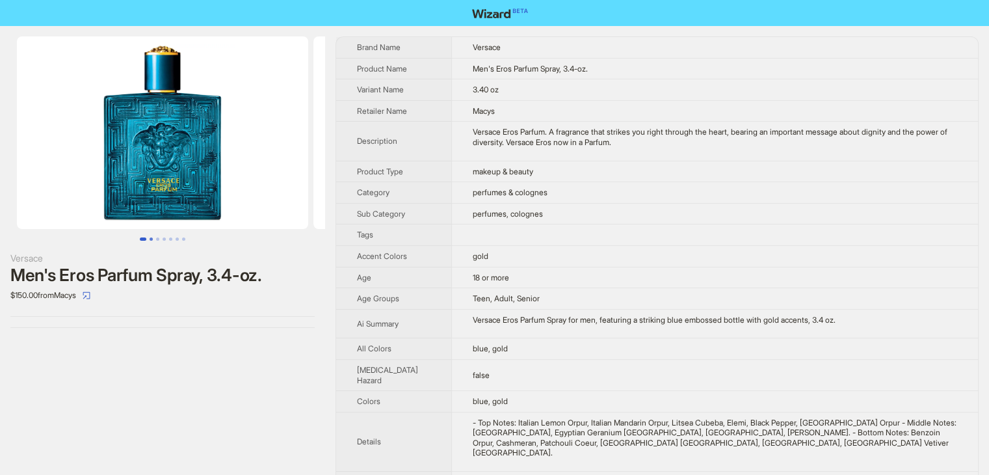
click at [150, 238] on button "Go to slide 2" at bounding box center [151, 238] width 3 height 3
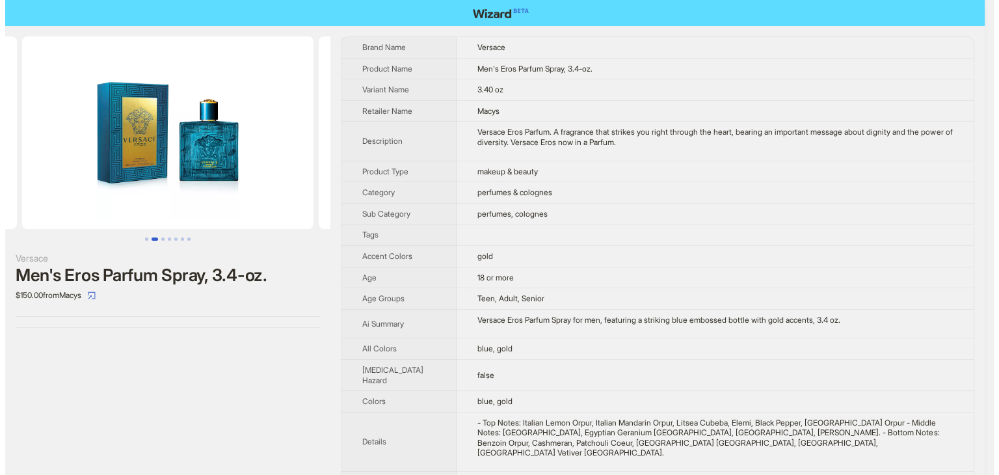
scroll to position [0, 296]
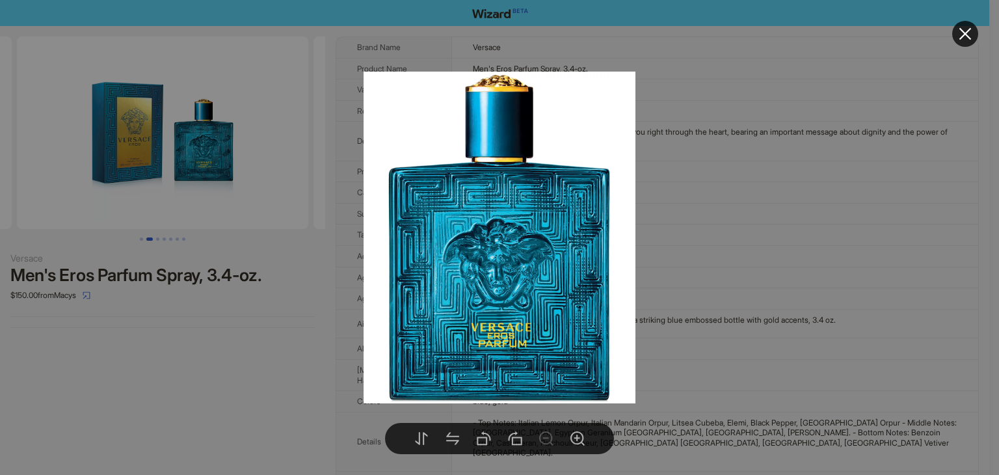
drag, startPoint x: 291, startPoint y: 255, endPoint x: 245, endPoint y: 163, distance: 103.2
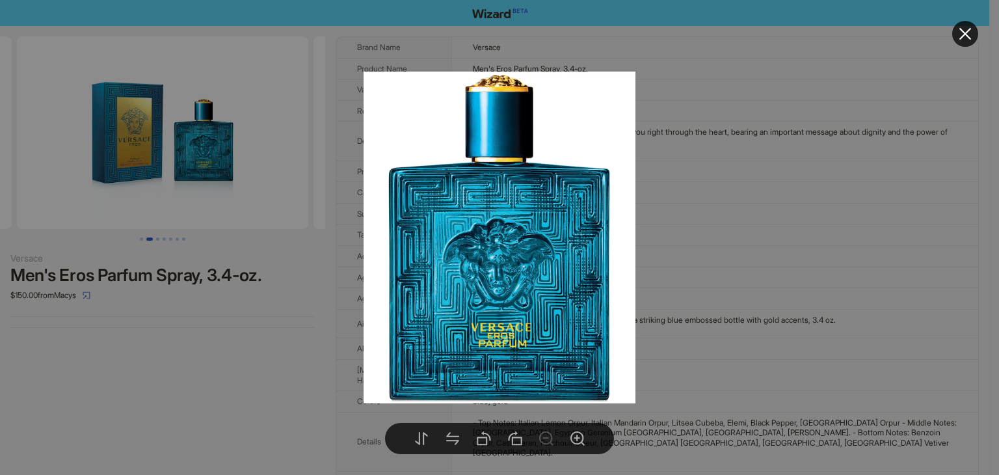
click at [295, 347] on div at bounding box center [499, 237] width 999 height 475
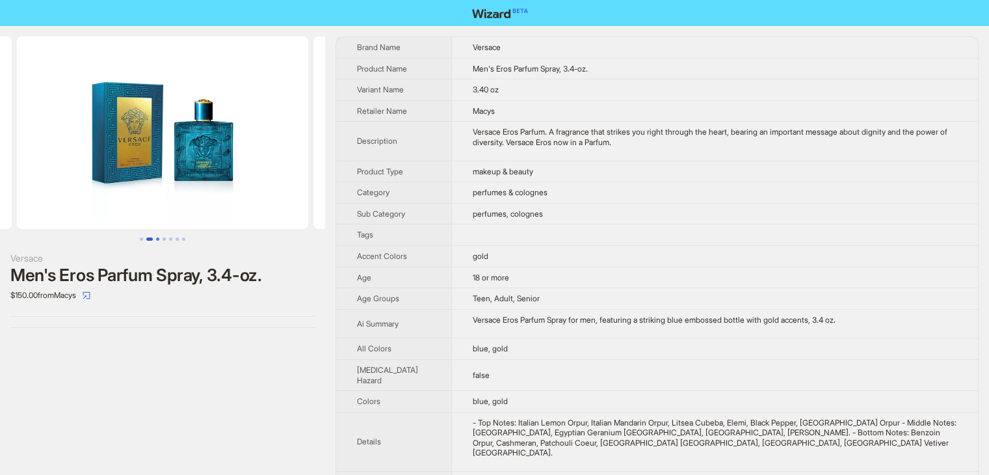
click at [157, 237] on button "Go to slide 3" at bounding box center [157, 238] width 3 height 3
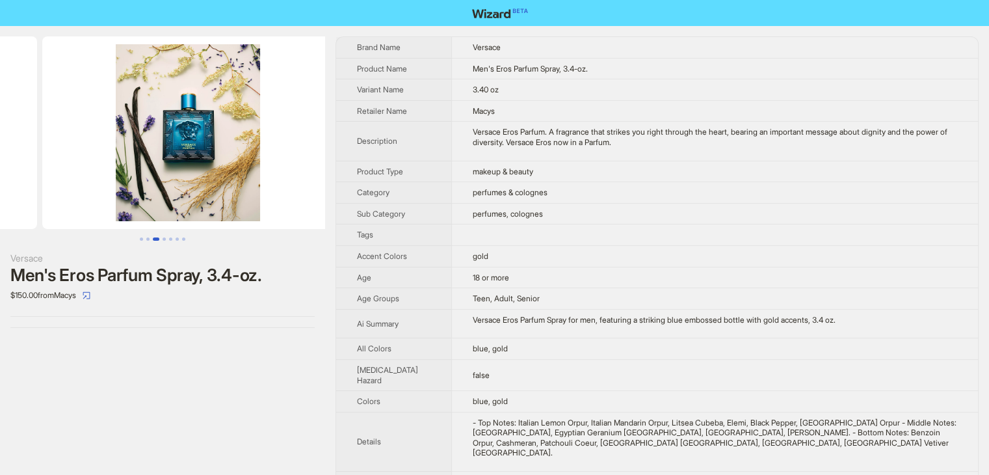
scroll to position [0, 593]
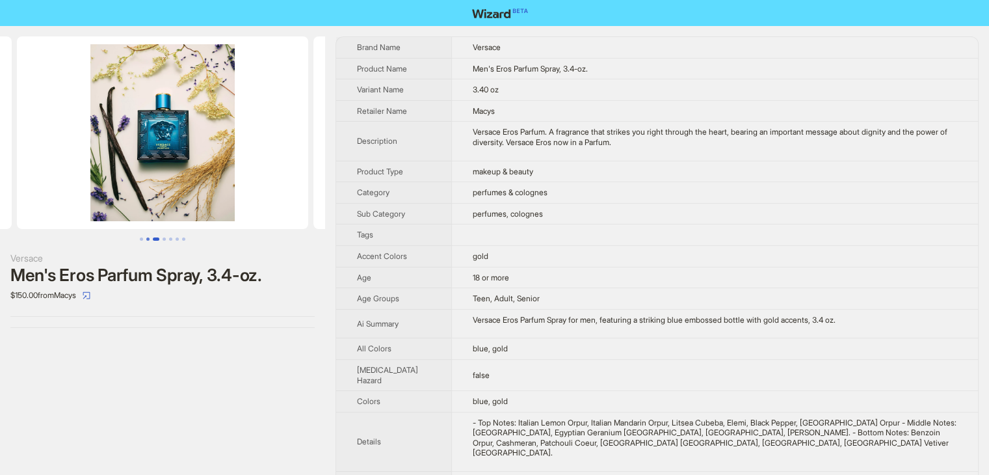
click at [148, 241] on button "Go to slide 2" at bounding box center [147, 238] width 3 height 3
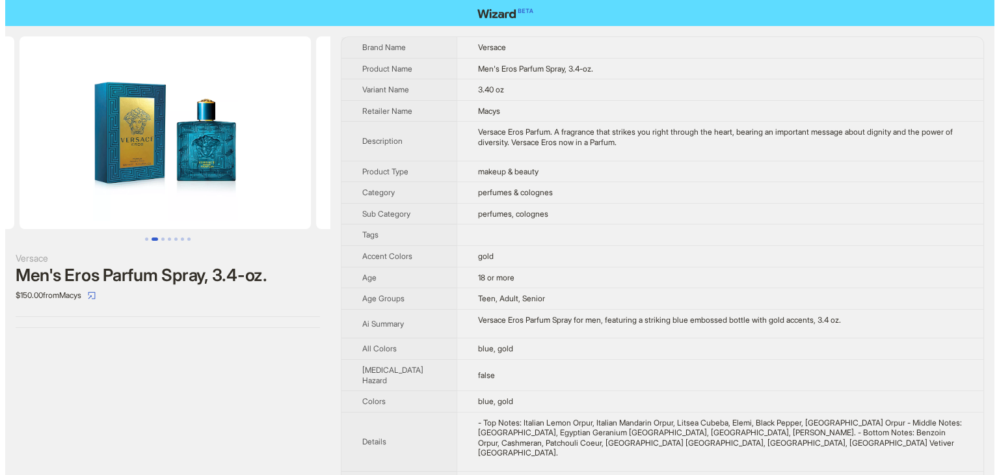
scroll to position [0, 296]
click at [112, 121] on img at bounding box center [162, 132] width 291 height 192
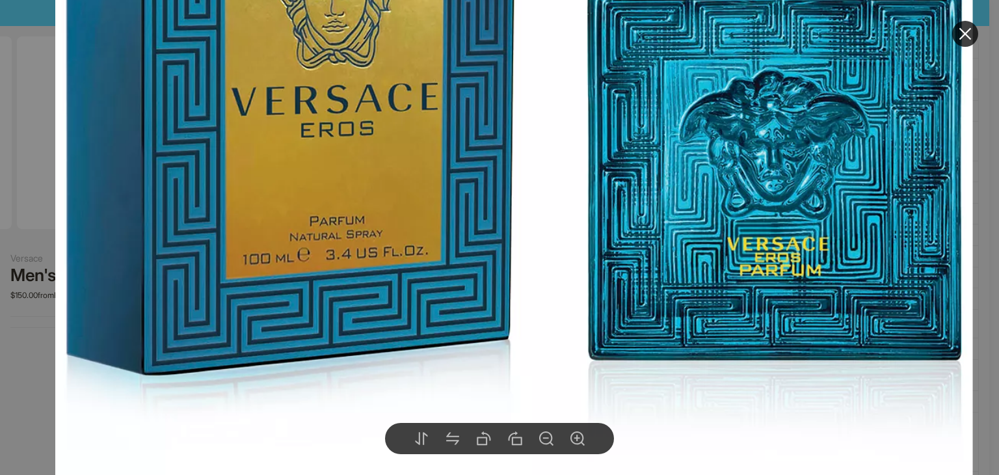
drag, startPoint x: 254, startPoint y: 159, endPoint x: 261, endPoint y: 197, distance: 38.4
click at [261, 197] on img at bounding box center [513, 55] width 917 height 1121
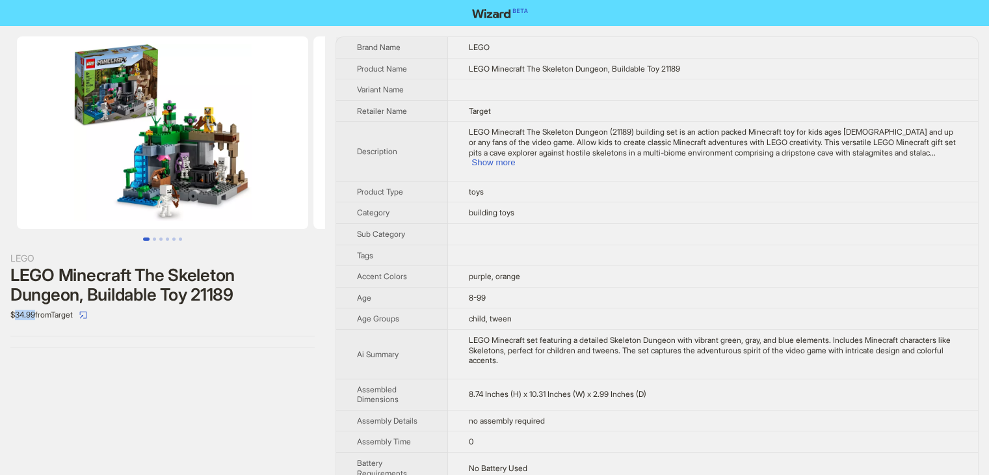
drag, startPoint x: 14, startPoint y: 309, endPoint x: 36, endPoint y: 317, distance: 24.1
click at [36, 317] on div "$34.99 from Target" at bounding box center [162, 314] width 304 height 21
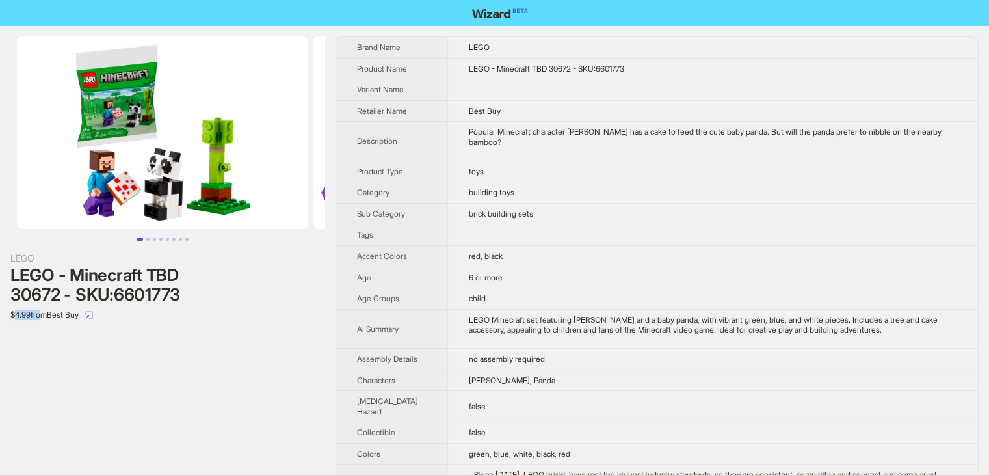
drag, startPoint x: 13, startPoint y: 315, endPoint x: 39, endPoint y: 315, distance: 26.0
click at [39, 315] on div "$4.99 from Best Buy" at bounding box center [162, 314] width 304 height 21
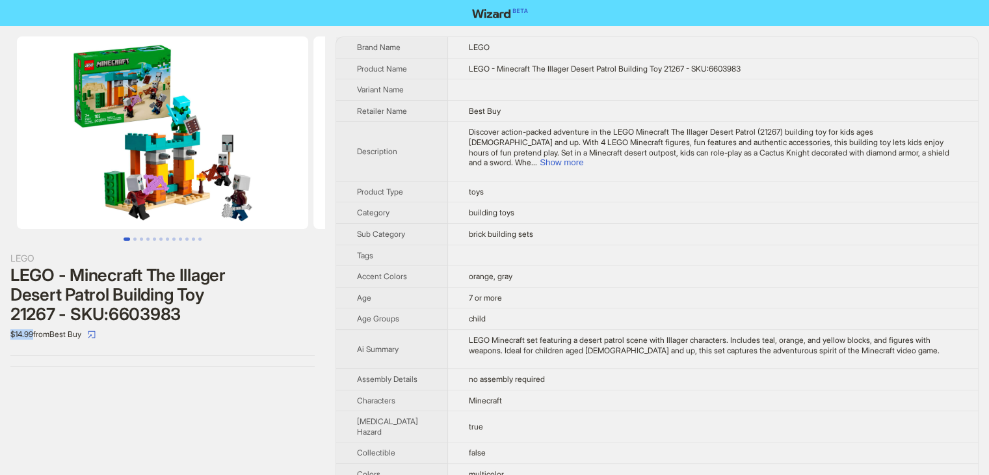
drag, startPoint x: 10, startPoint y: 333, endPoint x: 35, endPoint y: 335, distance: 24.8
click at [35, 335] on div "$14.99 from Best Buy" at bounding box center [162, 334] width 304 height 21
click at [122, 368] on div "LEGO LEGO - Minecraft The Illager Desert Patrol Building Toy 21267 - SKU:660398…" at bounding box center [162, 201] width 325 height 351
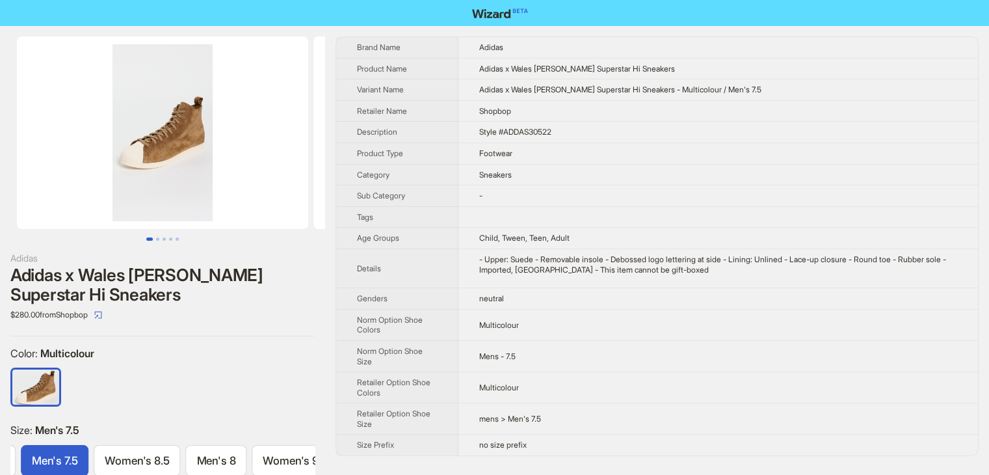
scroll to position [0, 947]
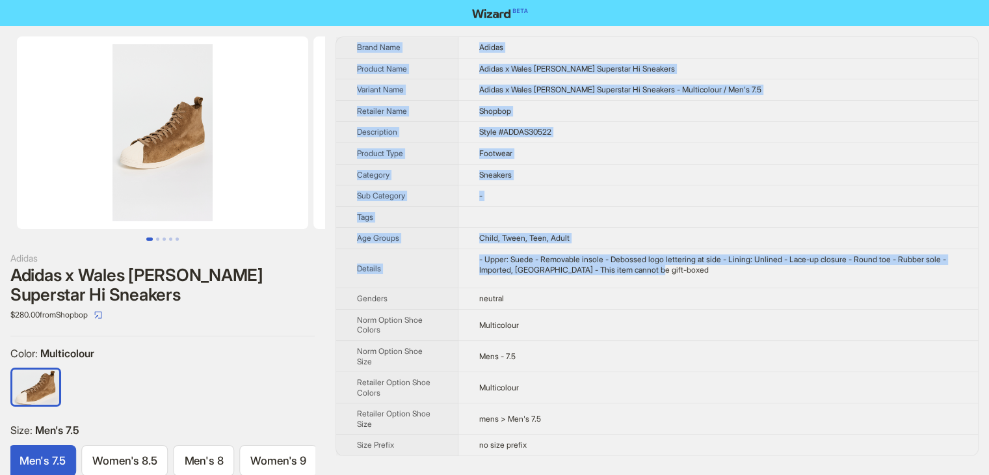
drag, startPoint x: 704, startPoint y: 275, endPoint x: 352, endPoint y: 42, distance: 421.8
click at [352, 42] on tbody "Brand Name Adidas Product Name Adidas x Wales Bonner Superstar Hi Sneakers Vari…" at bounding box center [657, 246] width 642 height 418
copy tbody "Brand Name Adidas Product Name Adidas x Wales Bonner Superstar Hi Sneakers Vari…"
click at [610, 189] on td "-" at bounding box center [717, 195] width 519 height 21
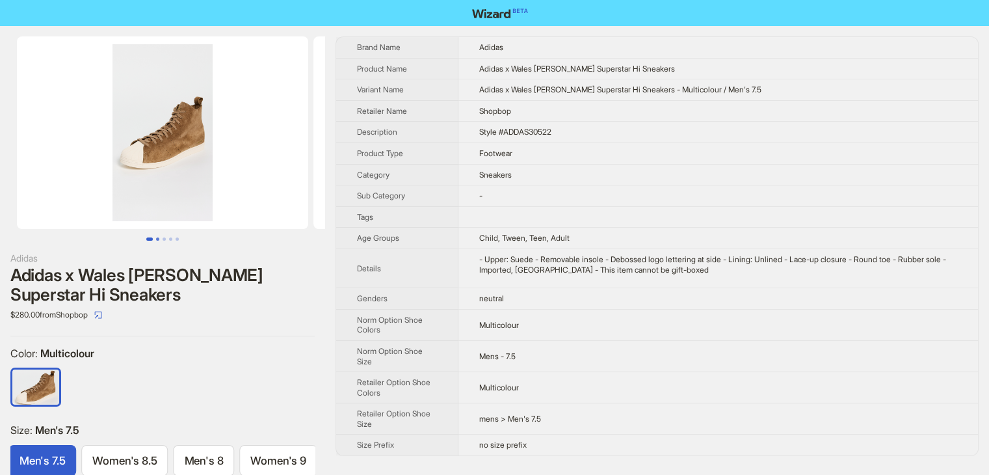
click at [158, 239] on button "Go to slide 2" at bounding box center [157, 238] width 3 height 3
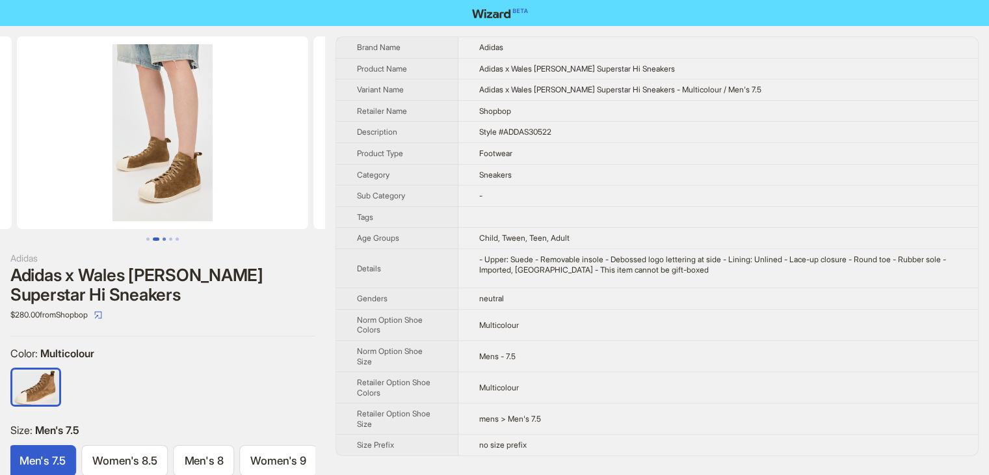
click at [163, 239] on button "Go to slide 3" at bounding box center [164, 238] width 3 height 3
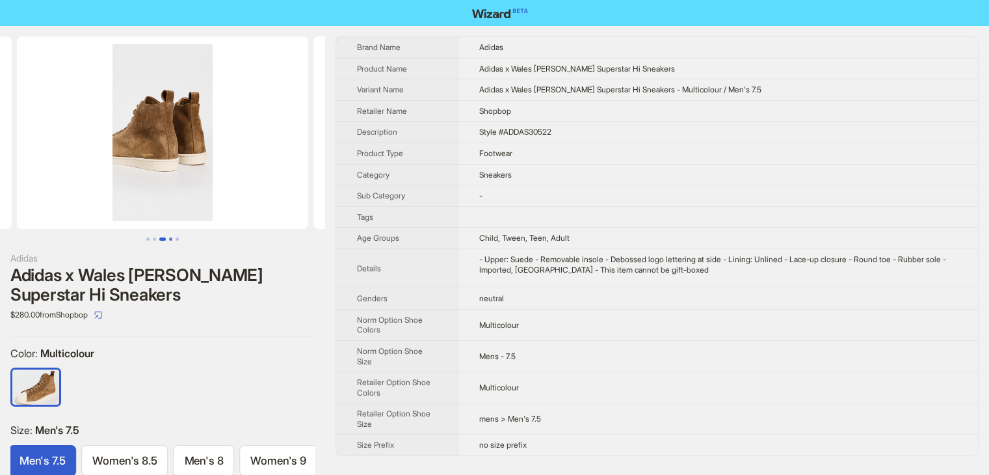
click at [172, 239] on button "Go to slide 4" at bounding box center [170, 238] width 3 height 3
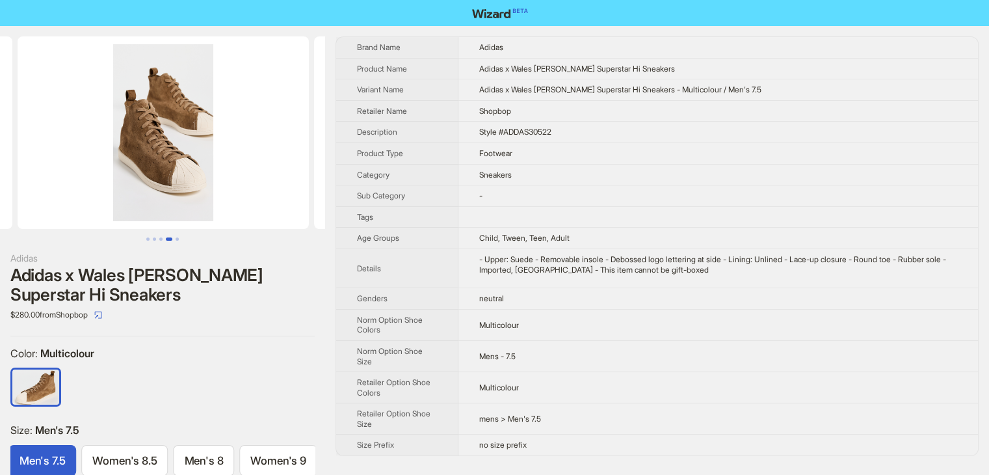
scroll to position [0, 889]
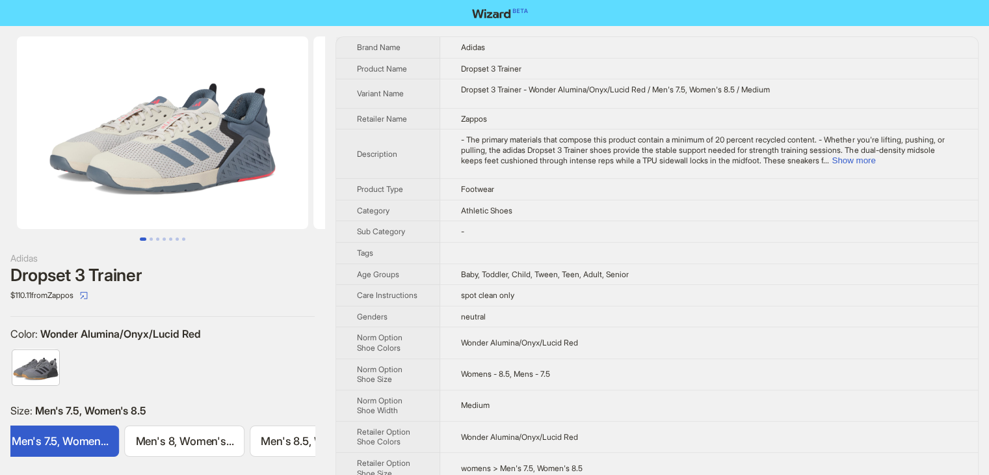
scroll to position [0, 763]
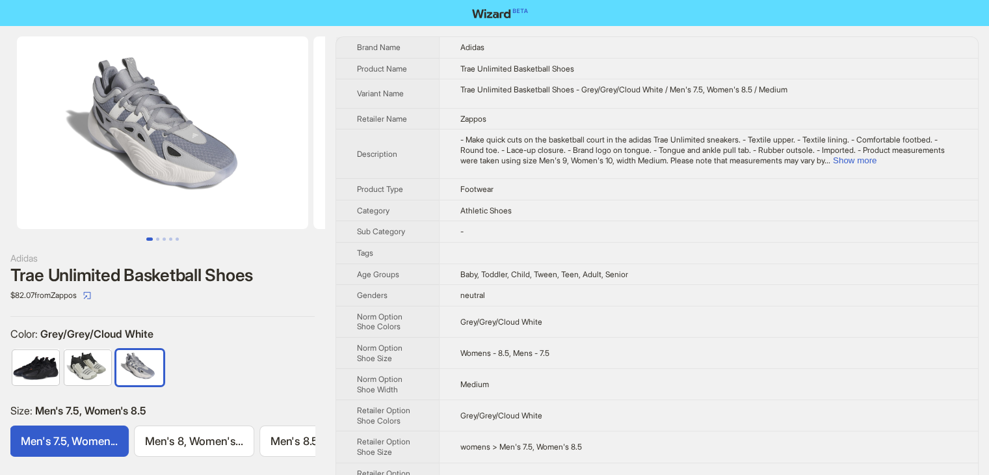
scroll to position [0, 501]
click at [876, 159] on button "Show more" at bounding box center [855, 160] width 44 height 10
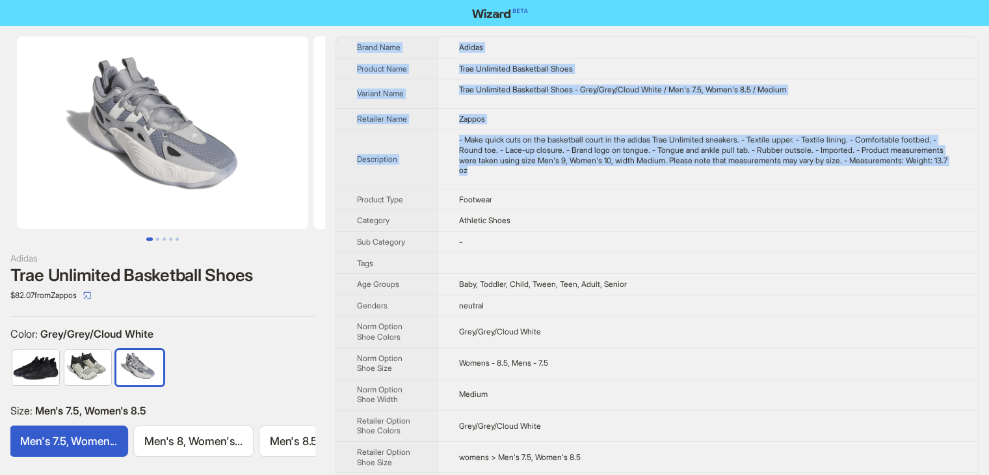
drag, startPoint x: 597, startPoint y: 172, endPoint x: 343, endPoint y: 47, distance: 283.5
click at [343, 47] on tbody "Brand Name Adidas Product Name Trae Unlimited Basketball Shoes Variant Name Tra…" at bounding box center [657, 428] width 642 height 783
copy tbody "Brand Name Adidas Product Name Trae Unlimited Basketball Shoes Variant Name Tra…"
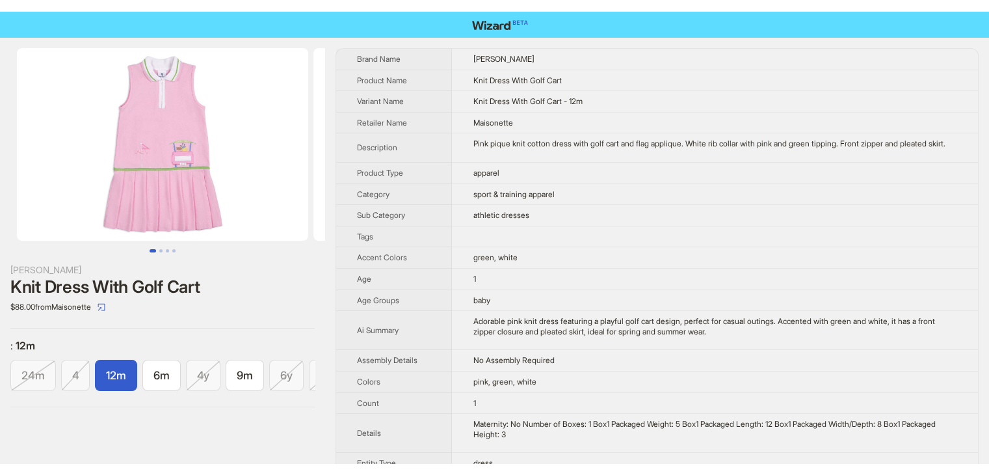
scroll to position [0, 64]
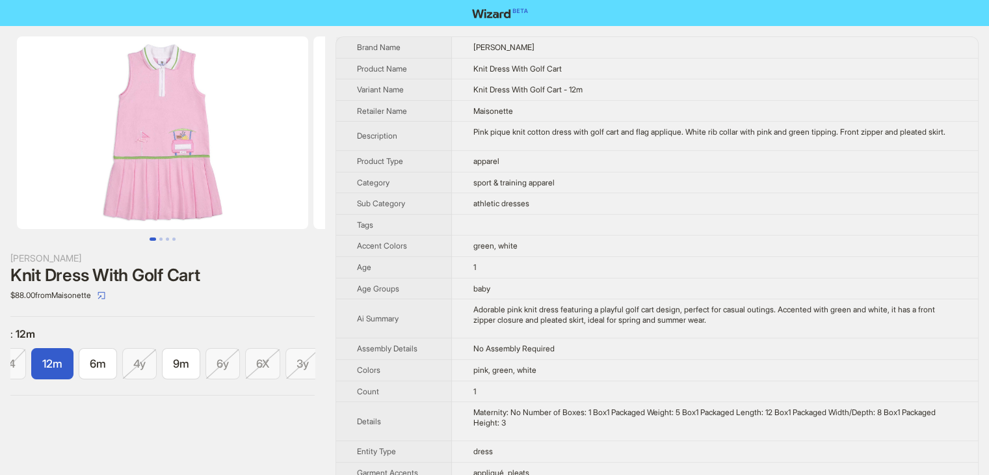
click at [198, 151] on img at bounding box center [162, 132] width 291 height 192
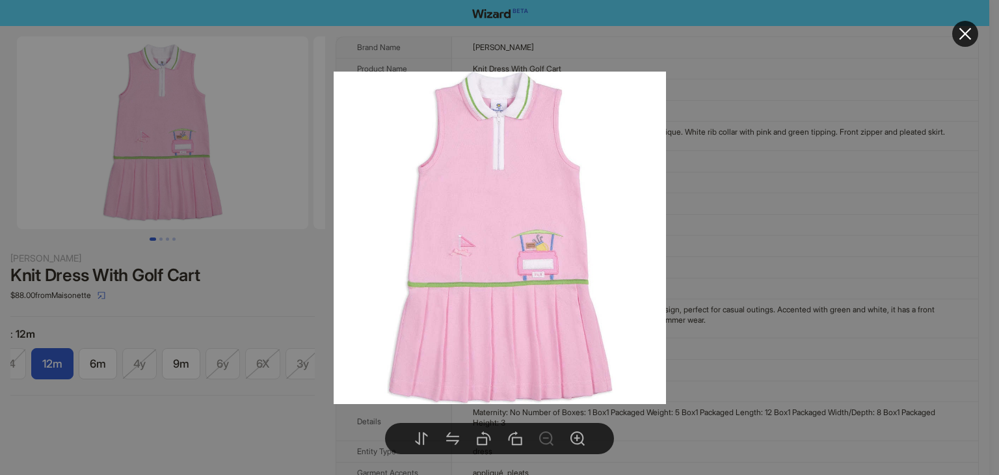
click at [759, 207] on div at bounding box center [499, 237] width 999 height 475
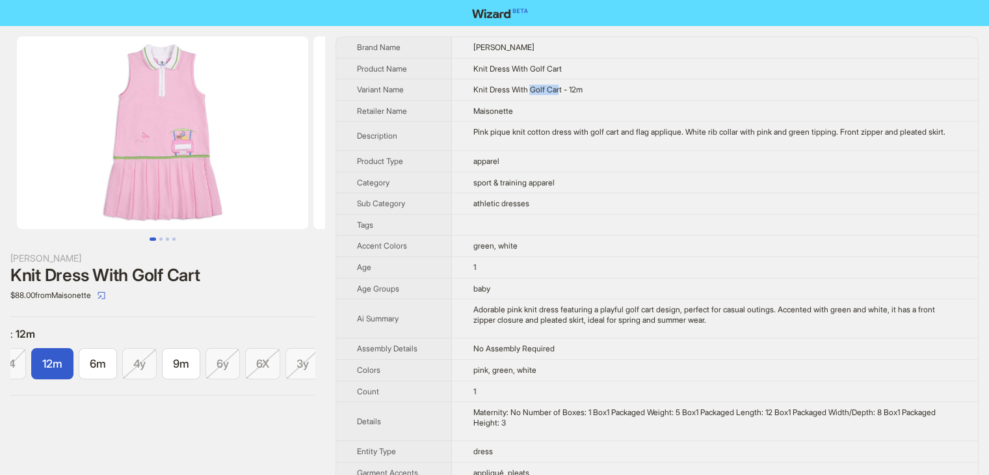
drag, startPoint x: 533, startPoint y: 91, endPoint x: 564, endPoint y: 92, distance: 31.2
click at [564, 92] on span "Knit Dress With Golf Cart - 12m" at bounding box center [527, 90] width 109 height 10
click at [558, 151] on td "Pink pique knit cotton dress with golf cart and flag applique. White rib collar…" at bounding box center [715, 136] width 526 height 29
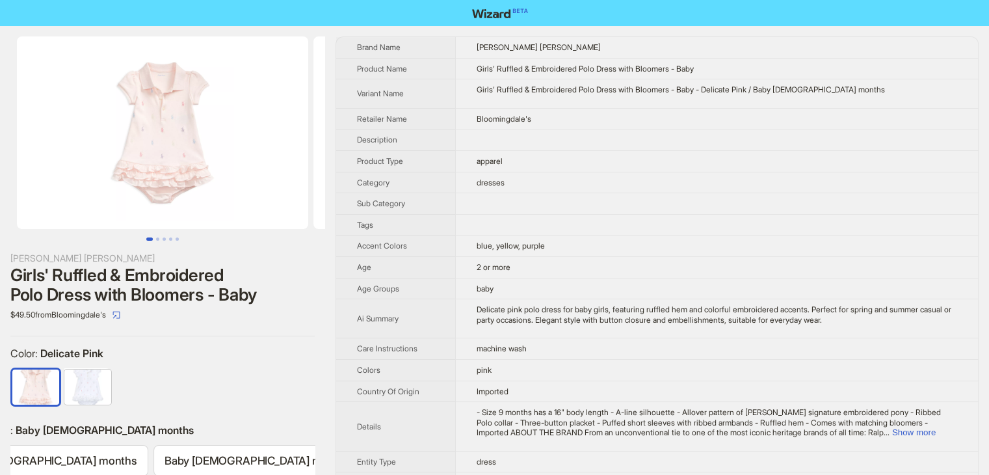
scroll to position [0, 290]
click at [928, 434] on button "Show more" at bounding box center [914, 432] width 44 height 10
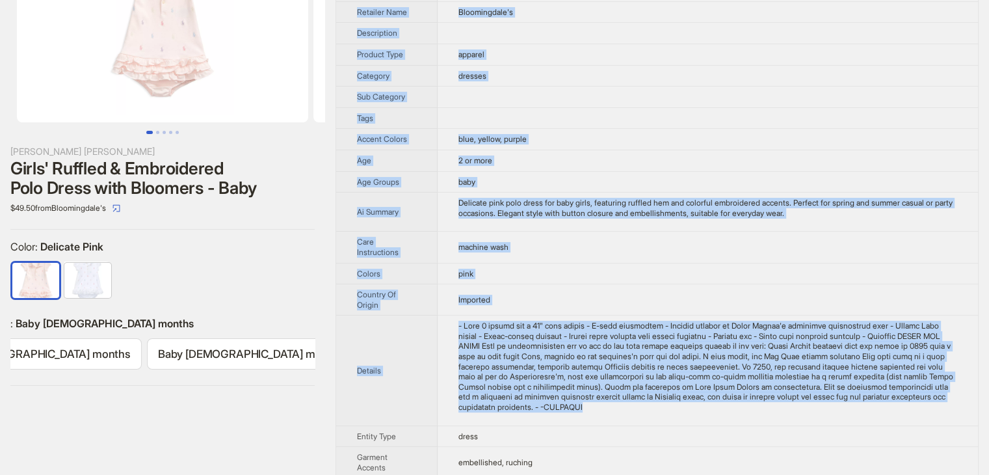
scroll to position [0, 0]
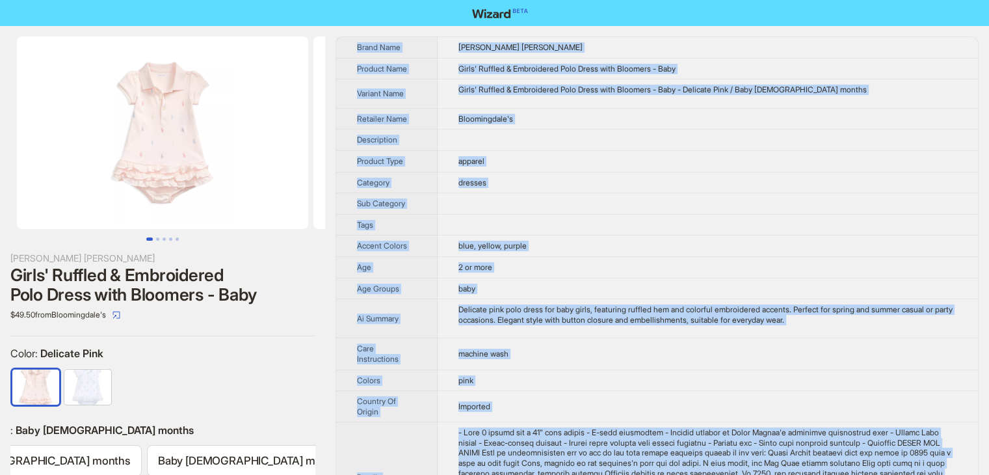
drag, startPoint x: 752, startPoint y: 253, endPoint x: 353, endPoint y: 44, distance: 449.9
copy tbody "Brand Name [PERSON_NAME] [PERSON_NAME] Product Name Girls' Ruffled & Embroidere…"
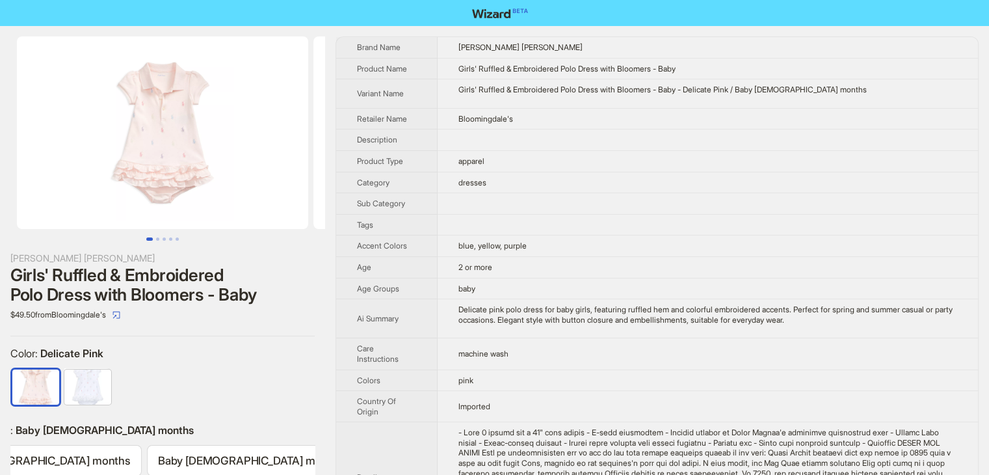
click at [534, 144] on td at bounding box center [708, 139] width 540 height 21
click at [183, 135] on img at bounding box center [162, 132] width 291 height 192
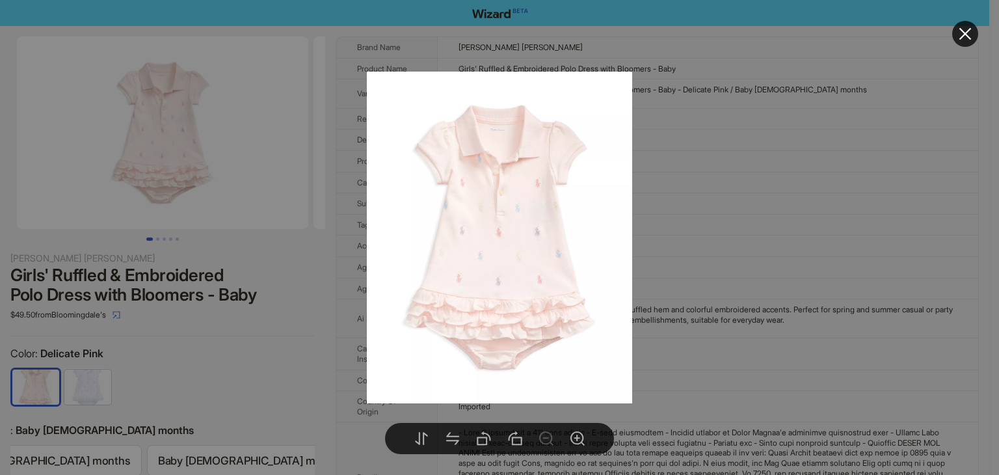
click at [729, 144] on div at bounding box center [499, 237] width 999 height 475
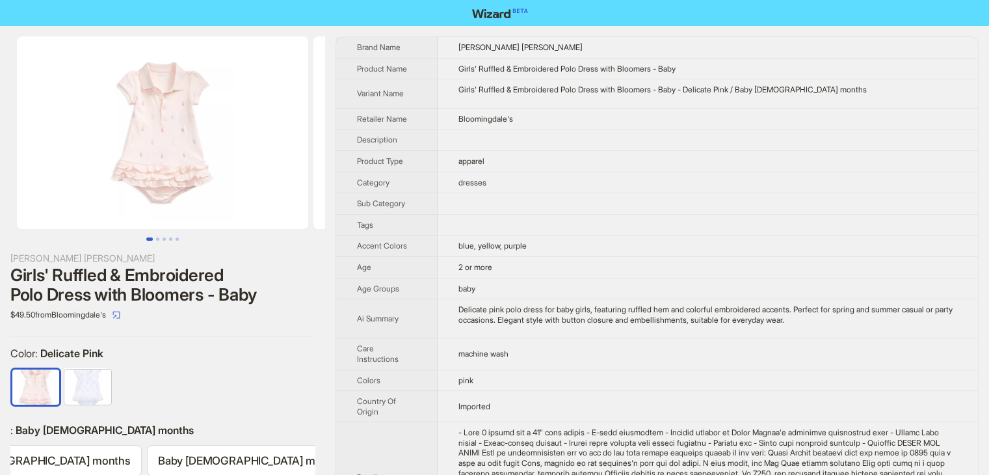
click at [200, 141] on img at bounding box center [162, 132] width 291 height 192
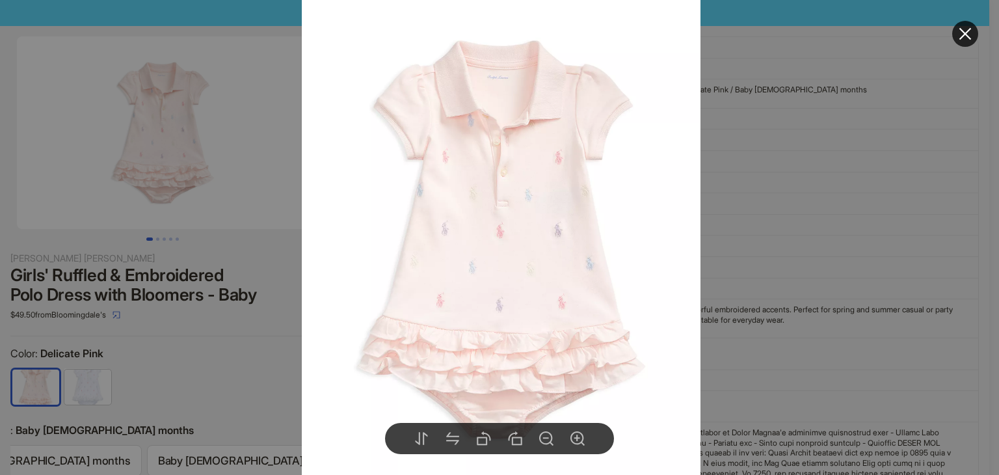
click at [477, 196] on img at bounding box center [500, 239] width 399 height 498
click at [503, 247] on img at bounding box center [501, 239] width 399 height 498
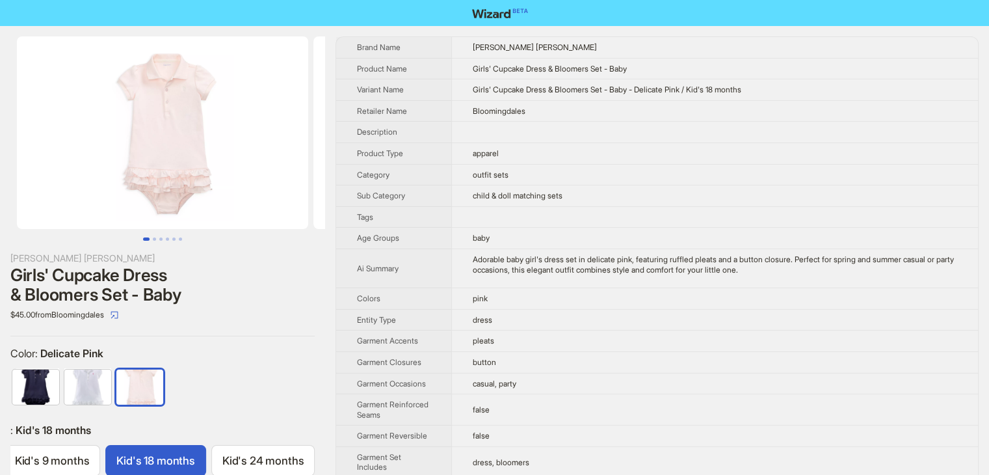
scroll to position [0, 327]
click at [679, 203] on td "child & doll matching sets" at bounding box center [714, 195] width 527 height 21
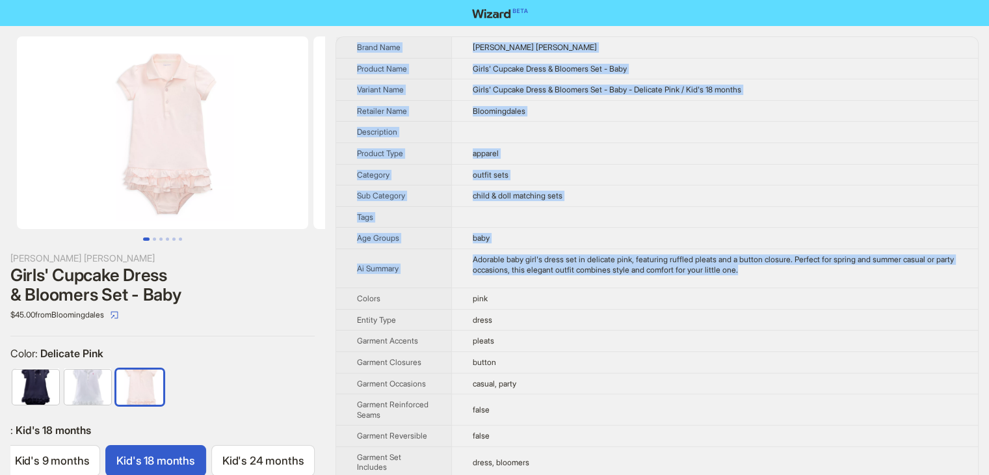
drag, startPoint x: 806, startPoint y: 274, endPoint x: 357, endPoint y: 38, distance: 507.2
copy tbody "Brand Name [PERSON_NAME] [PERSON_NAME] Product Name Girls' Cupcake Dress & Bloo…"
